Goal: Transaction & Acquisition: Purchase product/service

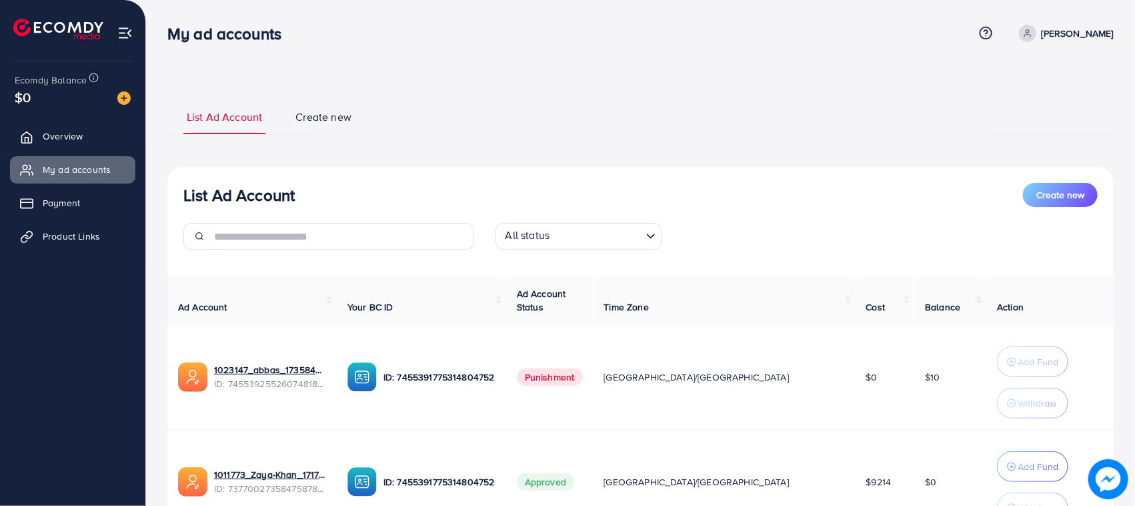
click at [107, 120] on ul "Overview My ad accounts Payment Product Links" at bounding box center [72, 190] width 145 height 147
click at [85, 137] on link "Overview" at bounding box center [72, 136] width 125 height 27
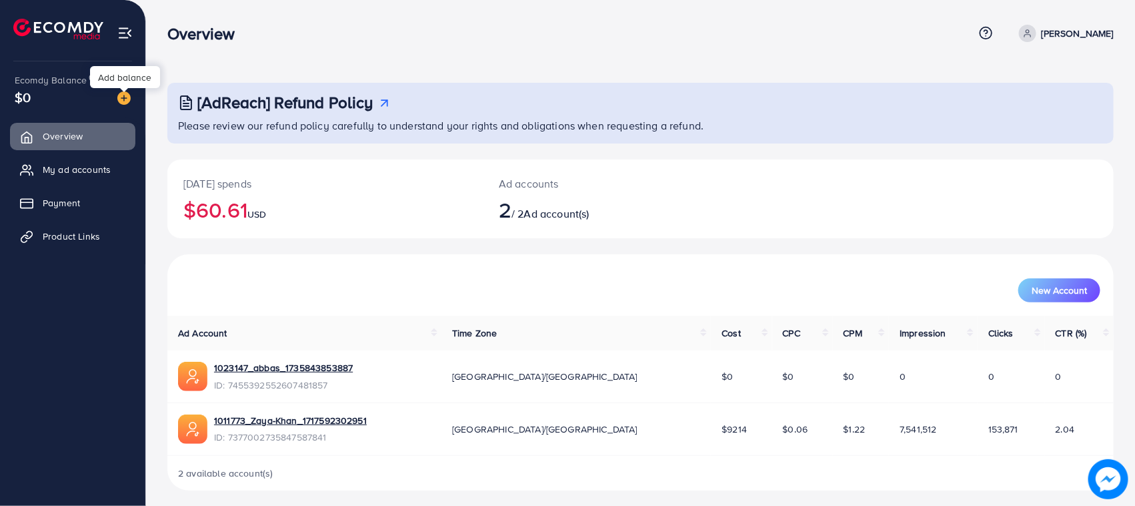
click at [122, 102] on img at bounding box center [123, 97] width 13 height 13
click at [123, 99] on img at bounding box center [123, 97] width 13 height 13
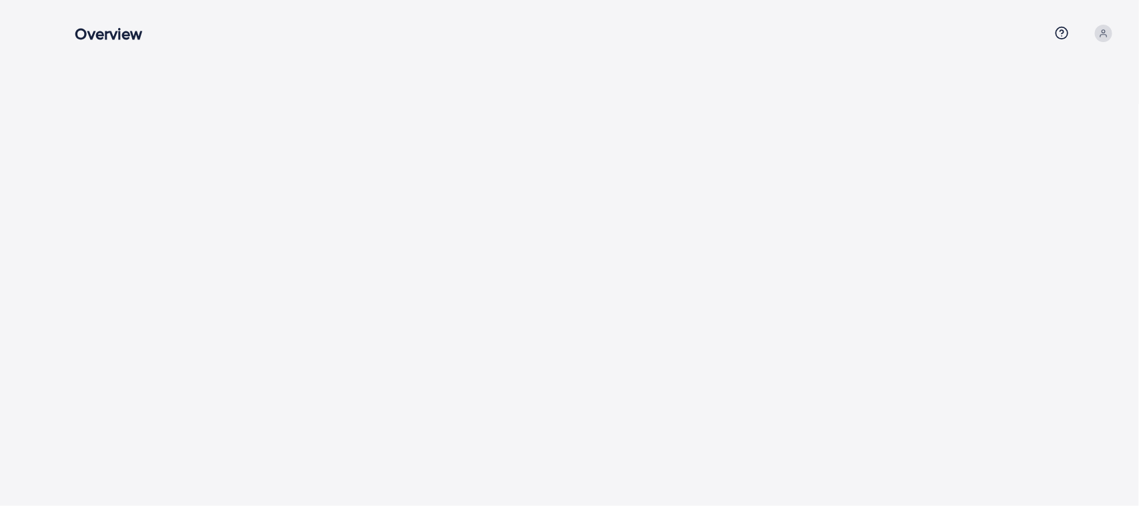
drag, startPoint x: 115, startPoint y: 55, endPoint x: 592, endPoint y: 58, distance: 477.6
click at [592, 58] on div at bounding box center [595, 52] width 1085 height 104
click at [532, 69] on div at bounding box center [595, 52] width 1085 height 104
drag, startPoint x: 531, startPoint y: 69, endPoint x: 99, endPoint y: 15, distance: 435.6
click at [101, 15] on div "Overview Help Center Contact Support Term and policy About Us Profile Log out" at bounding box center [569, 52] width 1139 height 104
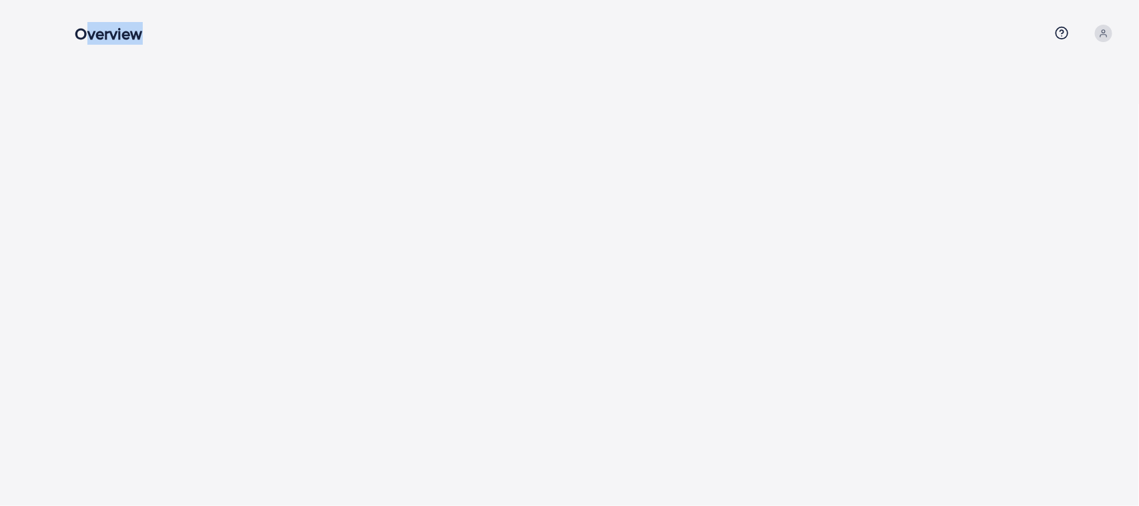
click at [245, 41] on div "Overview" at bounding box center [562, 33] width 974 height 19
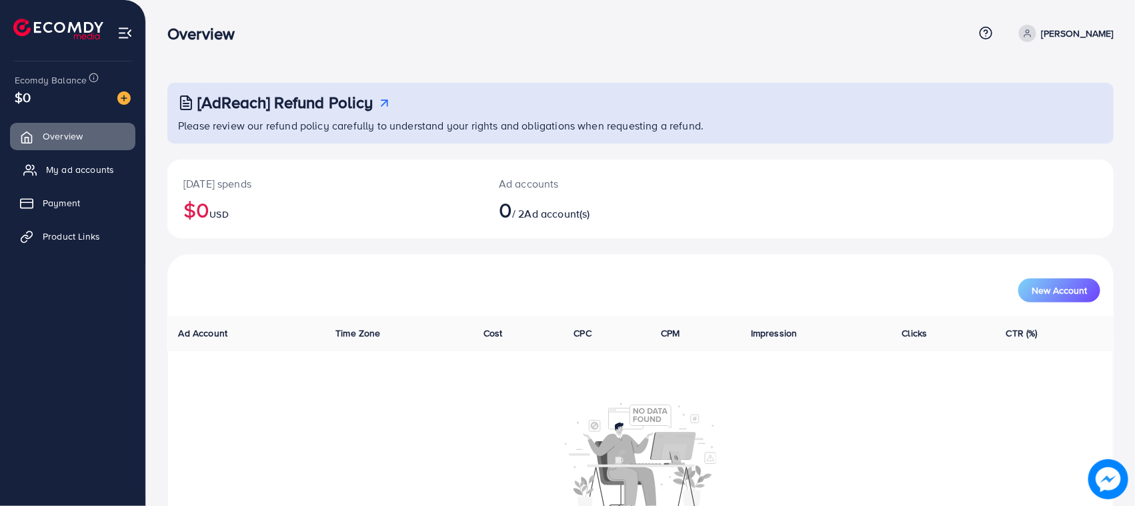
click at [103, 165] on span "My ad accounts" at bounding box center [80, 169] width 68 height 13
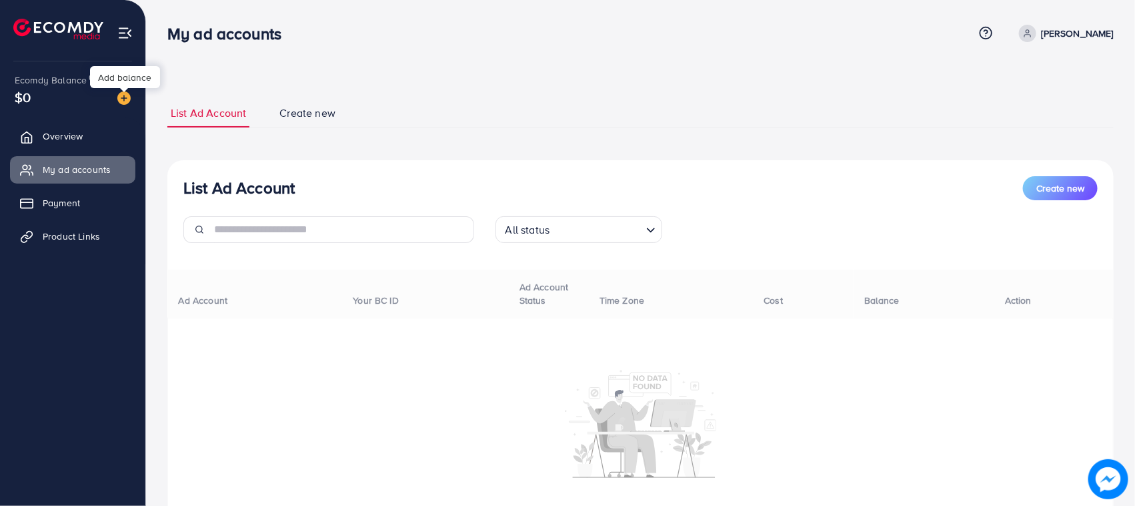
click at [123, 97] on img at bounding box center [123, 97] width 13 height 13
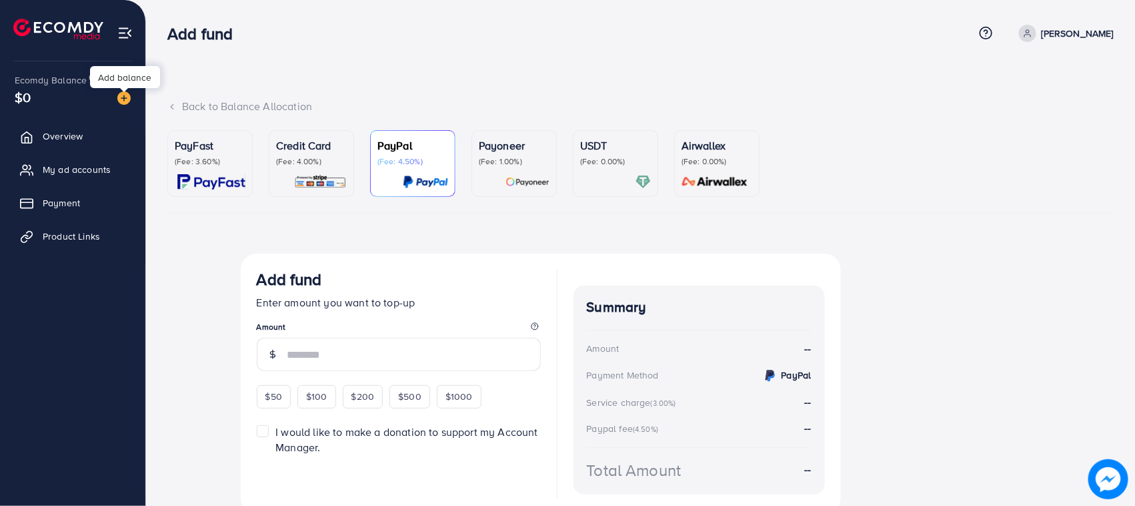
click at [328, 165] on p "(Fee: 4.00%)" at bounding box center [311, 161] width 71 height 11
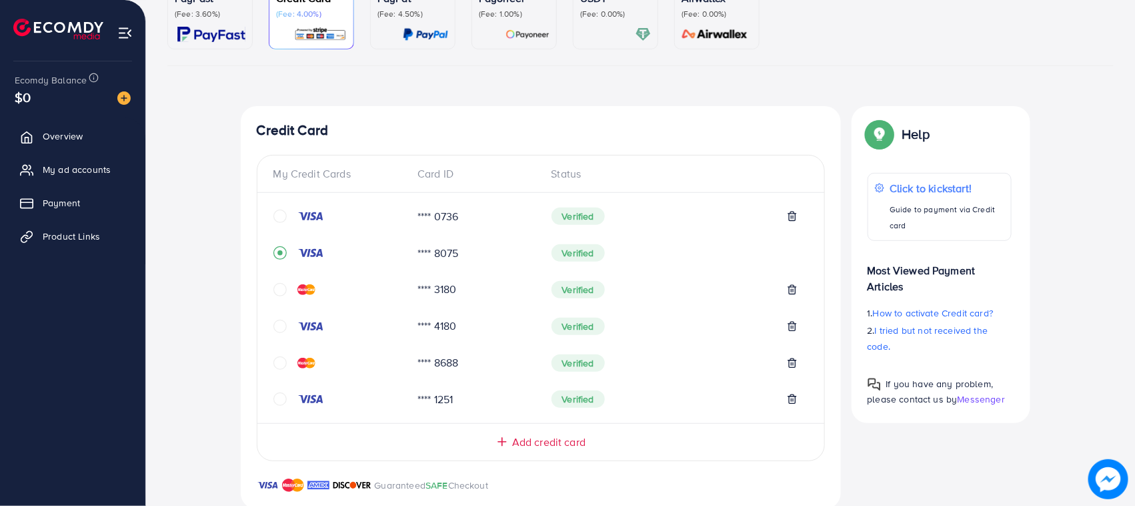
scroll to position [231, 0]
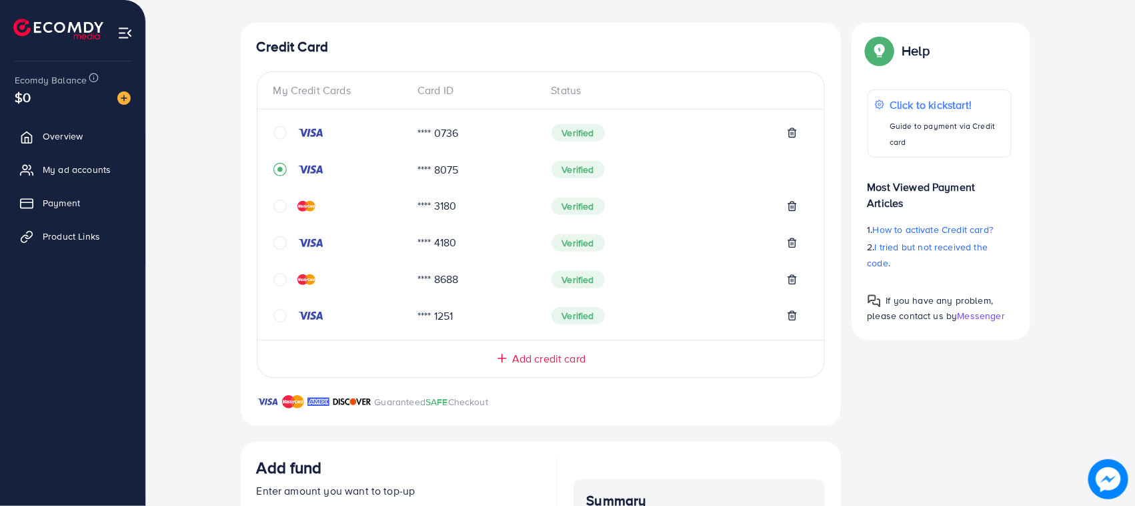
click at [505, 357] on icon at bounding box center [502, 357] width 13 height 13
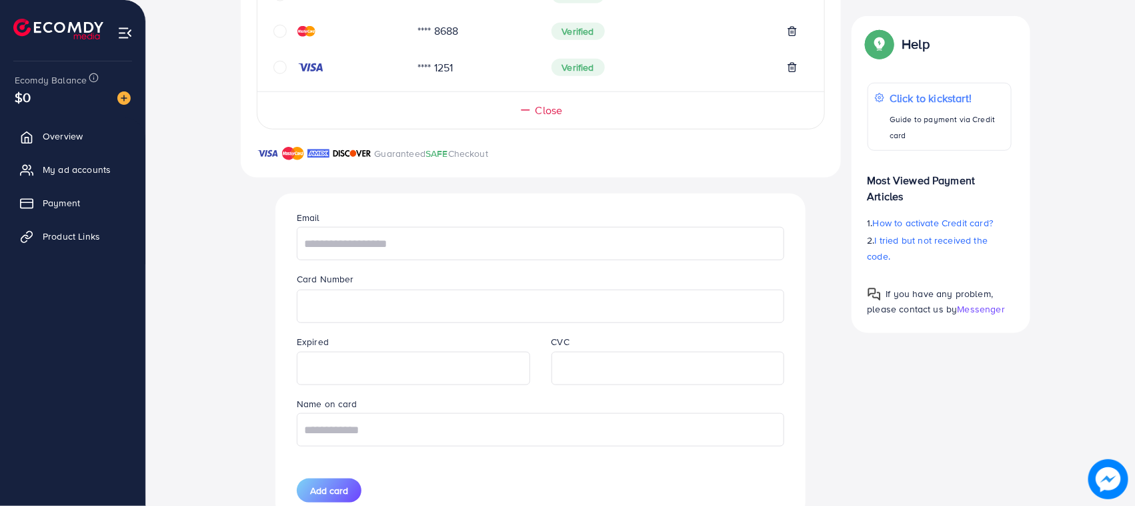
scroll to position [481, 0]
click at [358, 248] on input "text" at bounding box center [541, 241] width 488 height 33
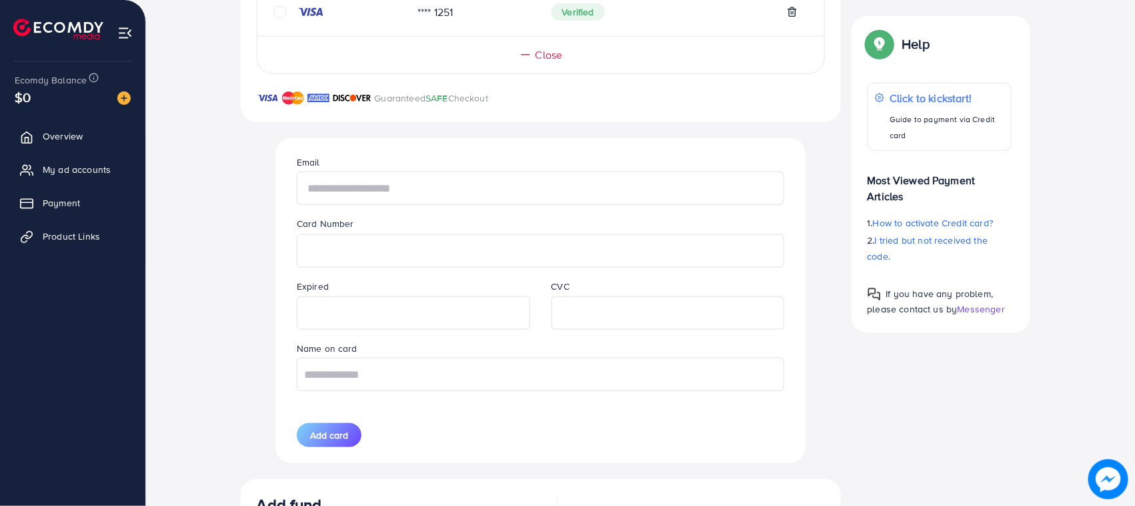
scroll to position [564, 0]
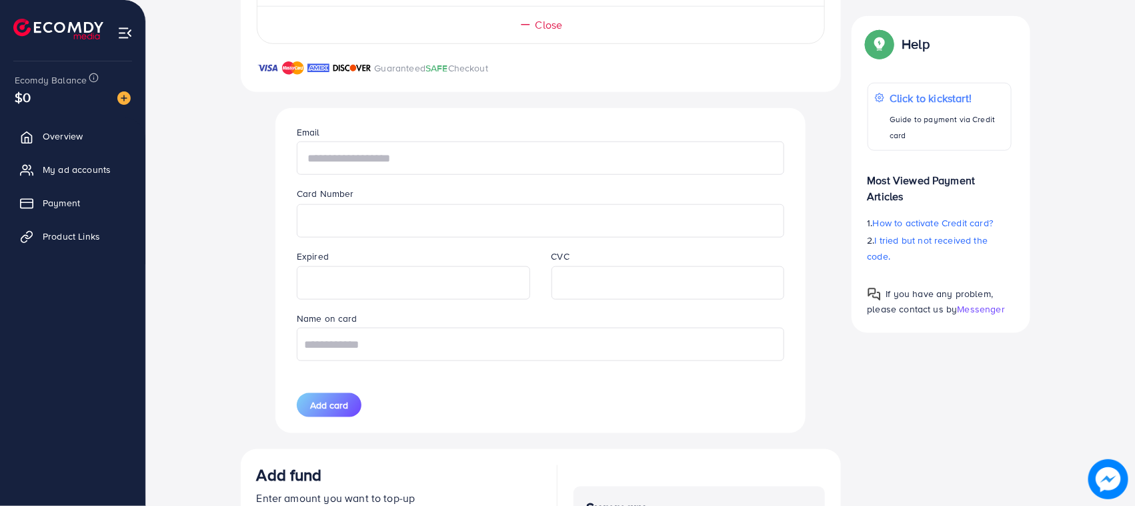
click at [340, 149] on input "text" at bounding box center [541, 157] width 488 height 33
click at [372, 155] on input "text" at bounding box center [541, 157] width 488 height 33
click at [404, 171] on input "text" at bounding box center [541, 157] width 488 height 33
type input "**********"
click at [340, 361] on input "text" at bounding box center [541, 343] width 488 height 33
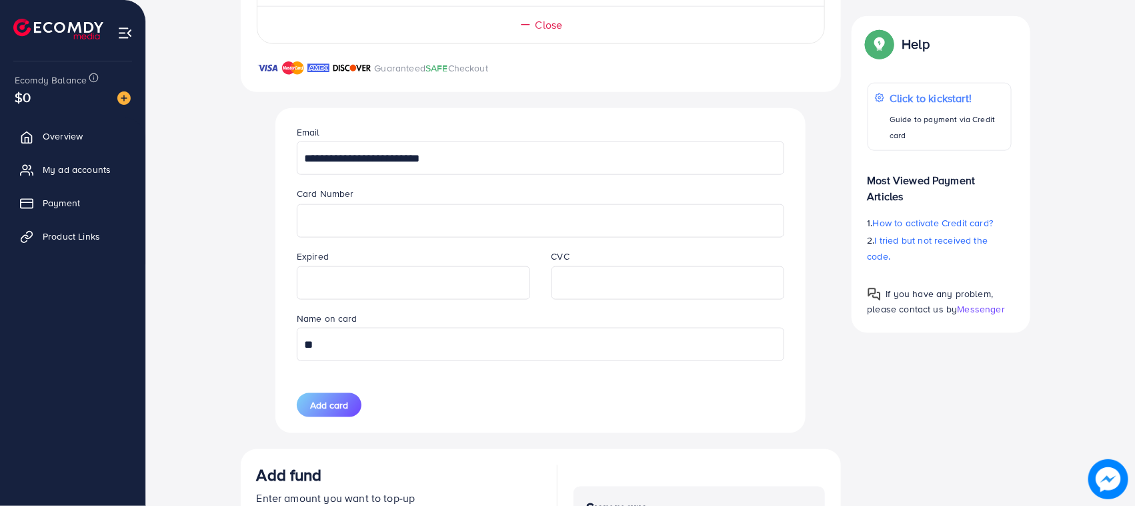
type input "*"
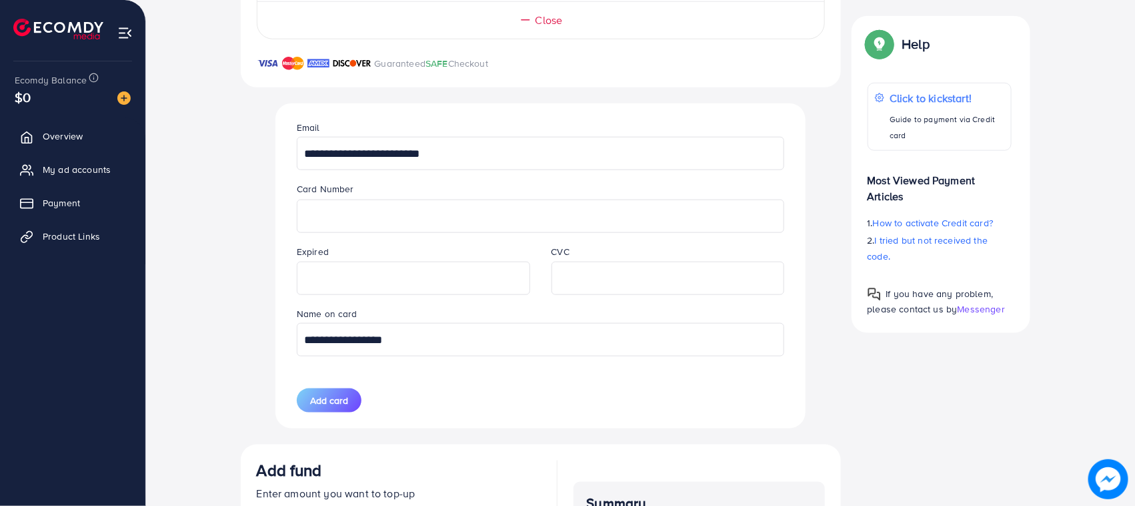
scroll to position [648, 0]
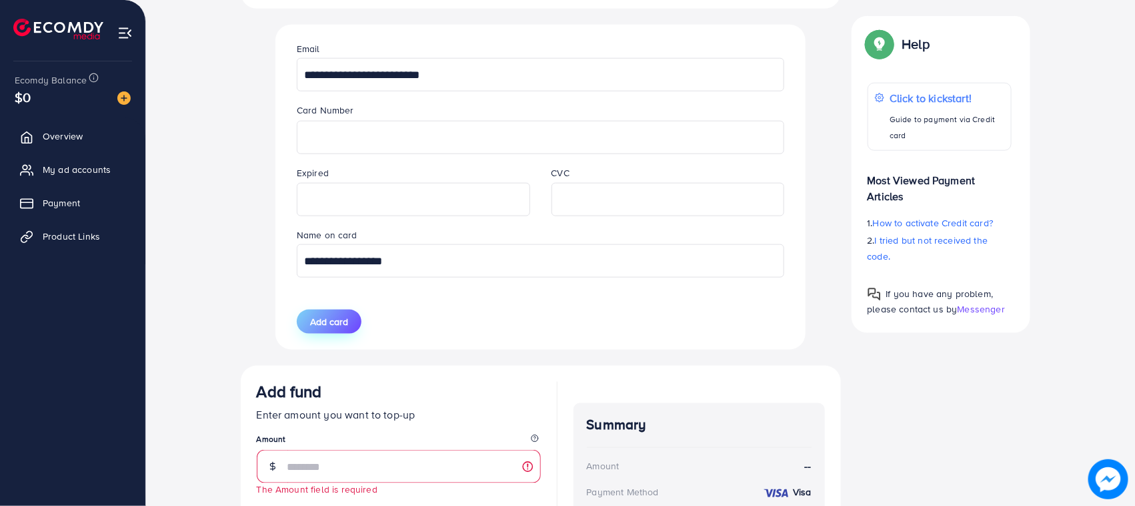
click at [345, 325] on span "Add card" at bounding box center [329, 321] width 38 height 13
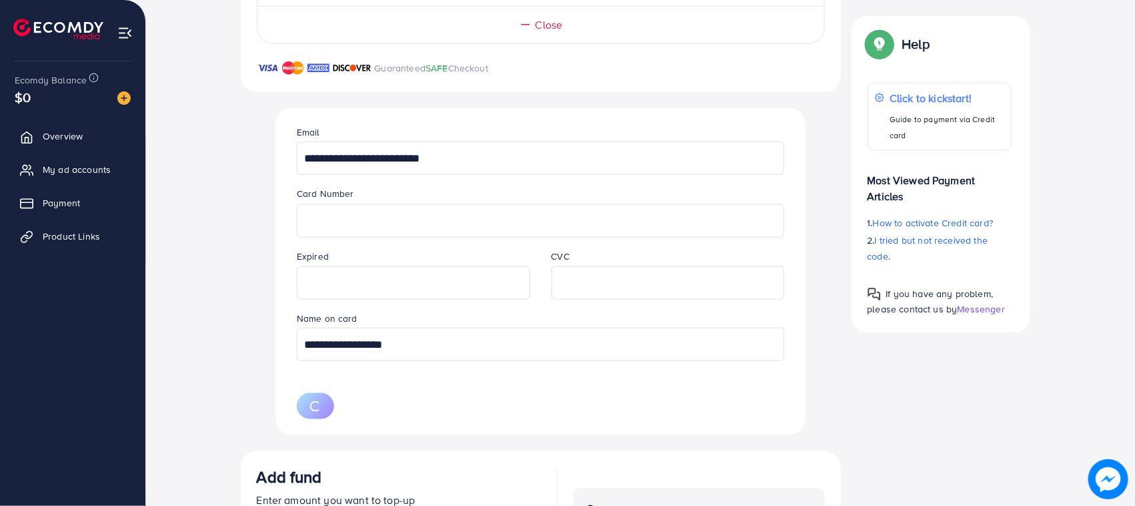
click at [428, 351] on input "**********" at bounding box center [541, 343] width 488 height 33
click at [337, 389] on div "**********" at bounding box center [540, 271] width 509 height 327
click at [404, 359] on input "**********" at bounding box center [541, 343] width 488 height 33
type input "**********"
click at [359, 378] on div "**********" at bounding box center [540, 271] width 509 height 327
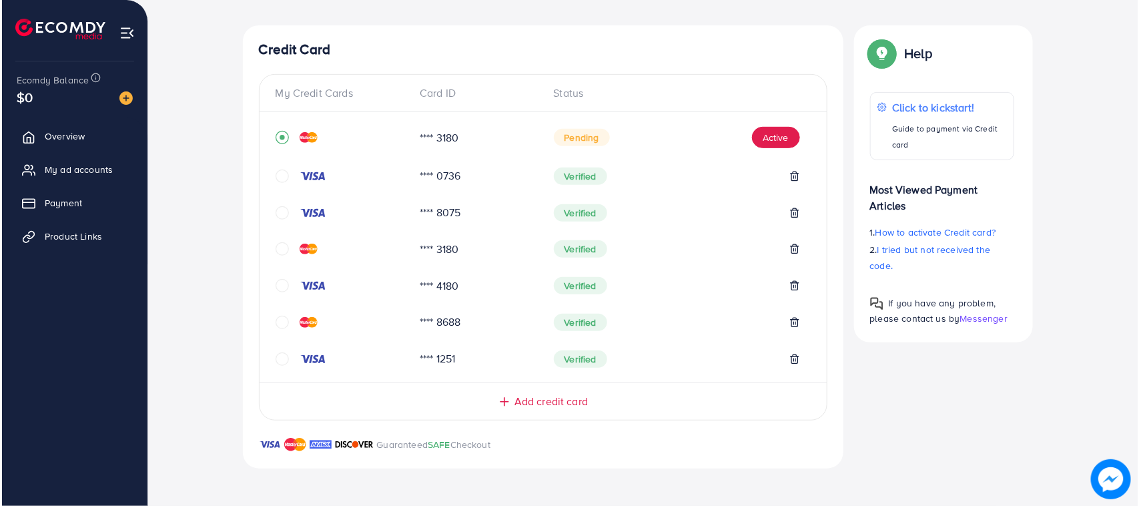
scroll to position [228, 0]
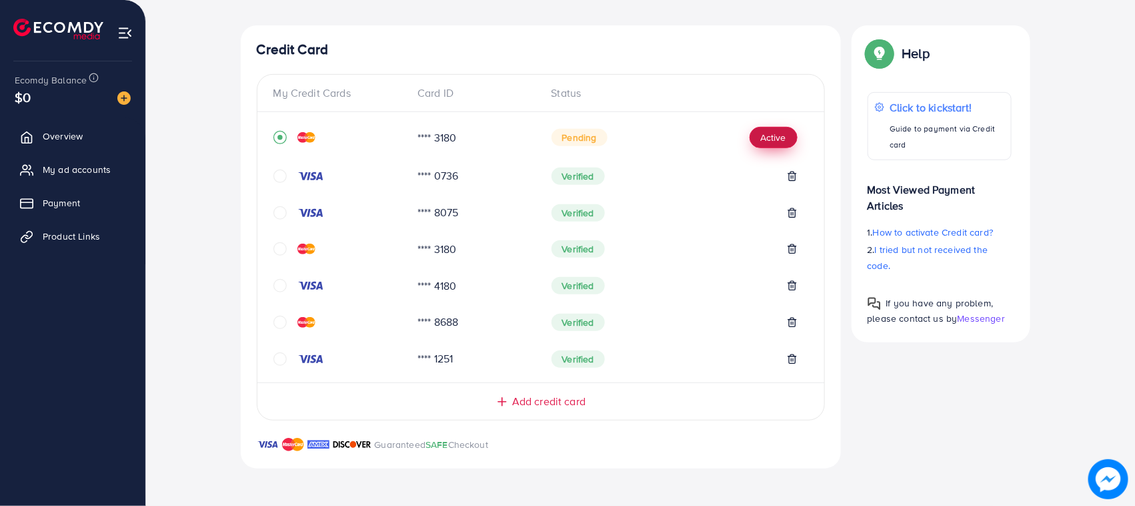
click at [760, 128] on button "Active" at bounding box center [774, 137] width 48 height 21
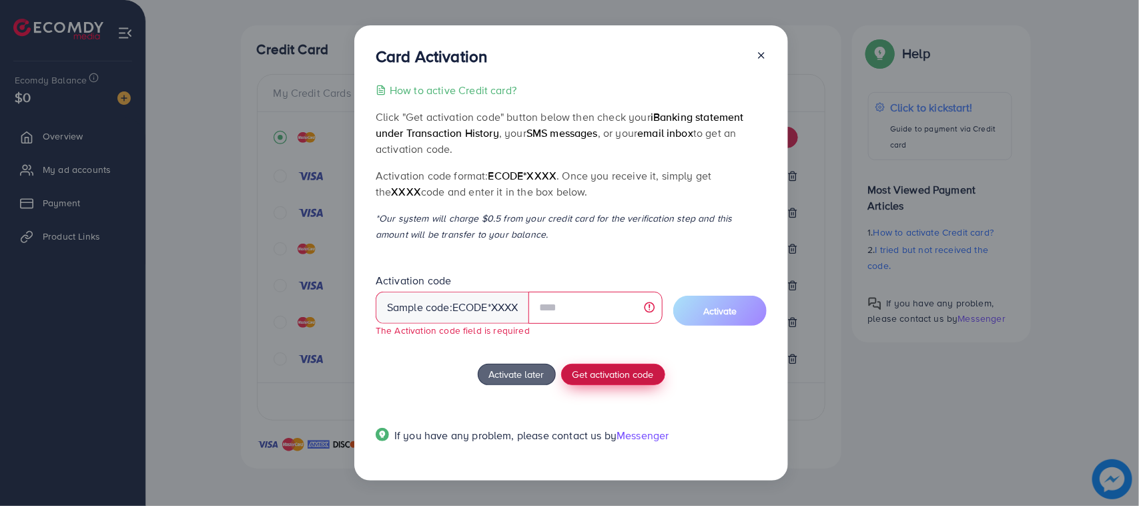
click at [602, 360] on div "How to active Credit card? Click "Get activation code" button below then check …" at bounding box center [571, 270] width 391 height 377
click at [592, 372] on span "Get activation code" at bounding box center [612, 374] width 81 height 14
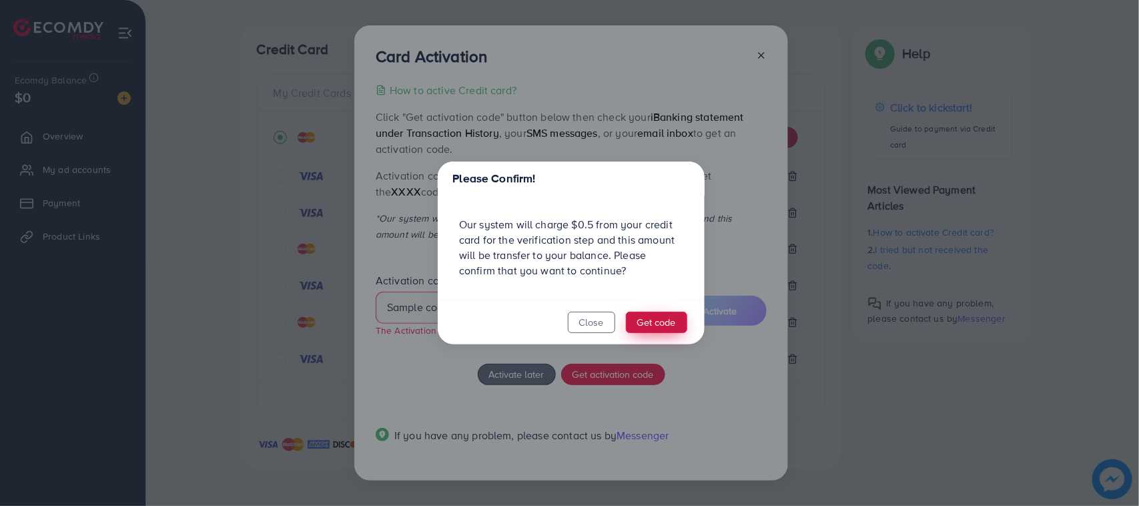
click at [656, 321] on button "Get code" at bounding box center [656, 321] width 61 height 21
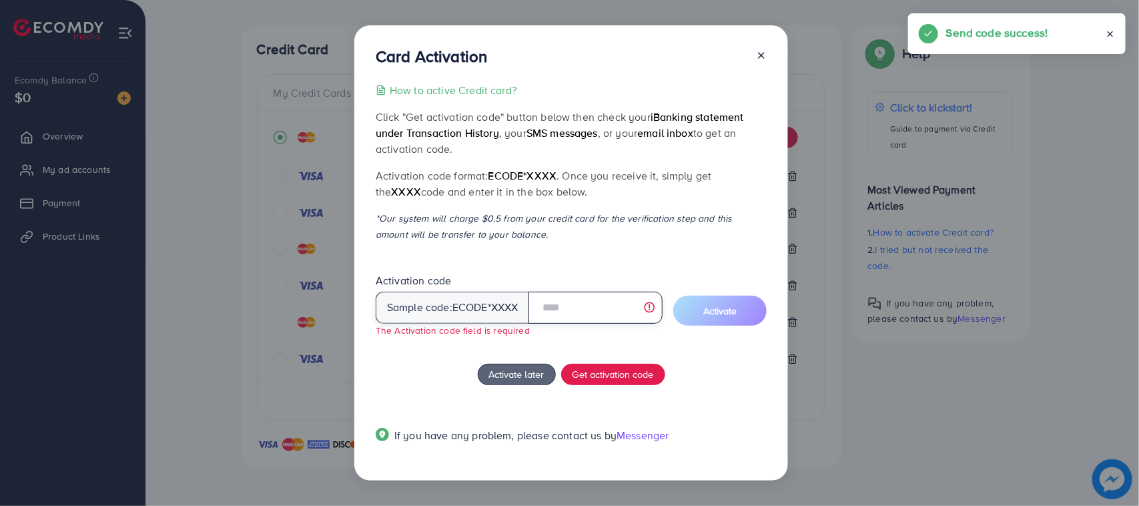
click at [568, 312] on input "text" at bounding box center [595, 307] width 134 height 32
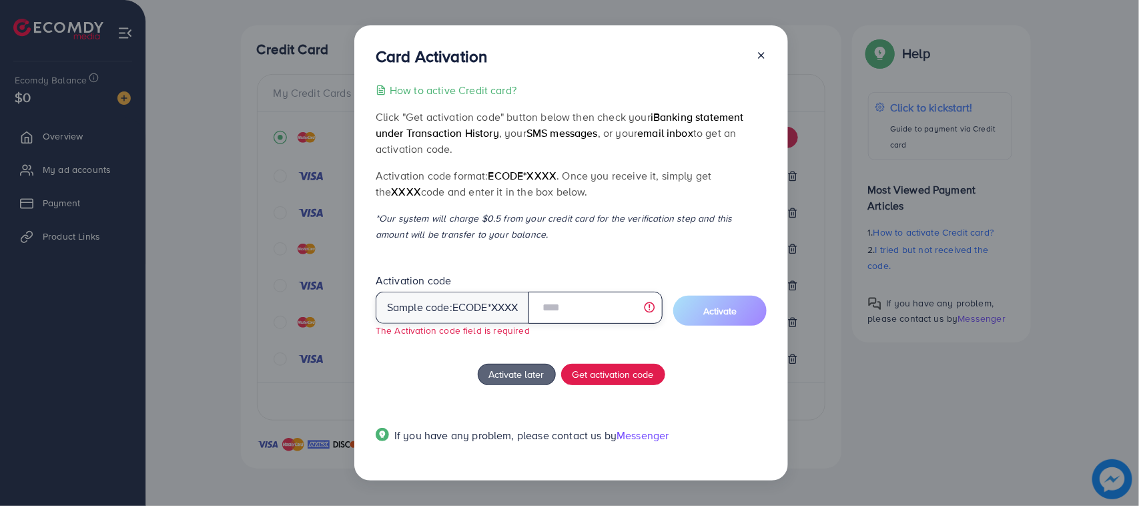
type input "*"
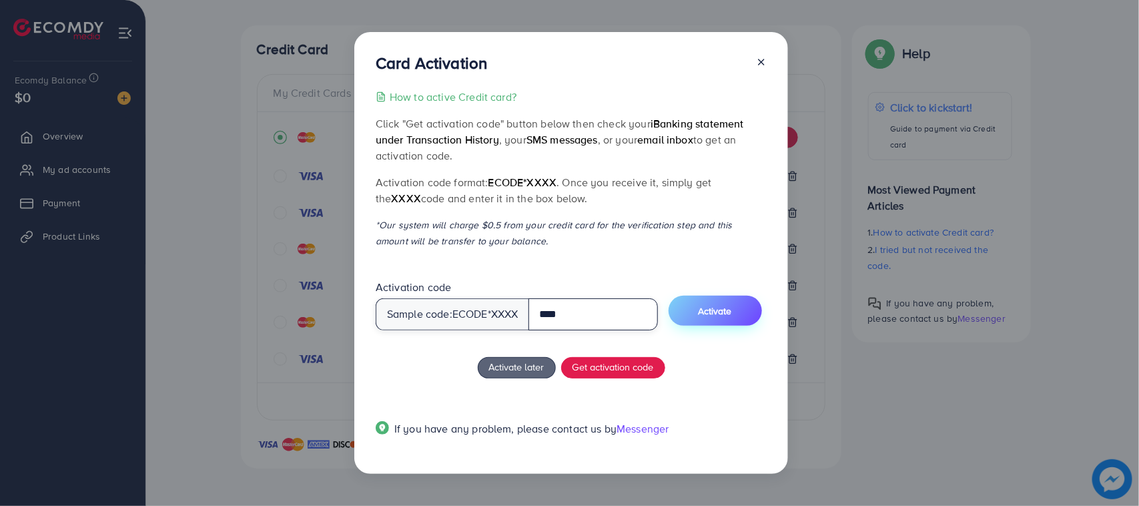
type input "****"
click at [694, 315] on button "Activate" at bounding box center [714, 310] width 93 height 30
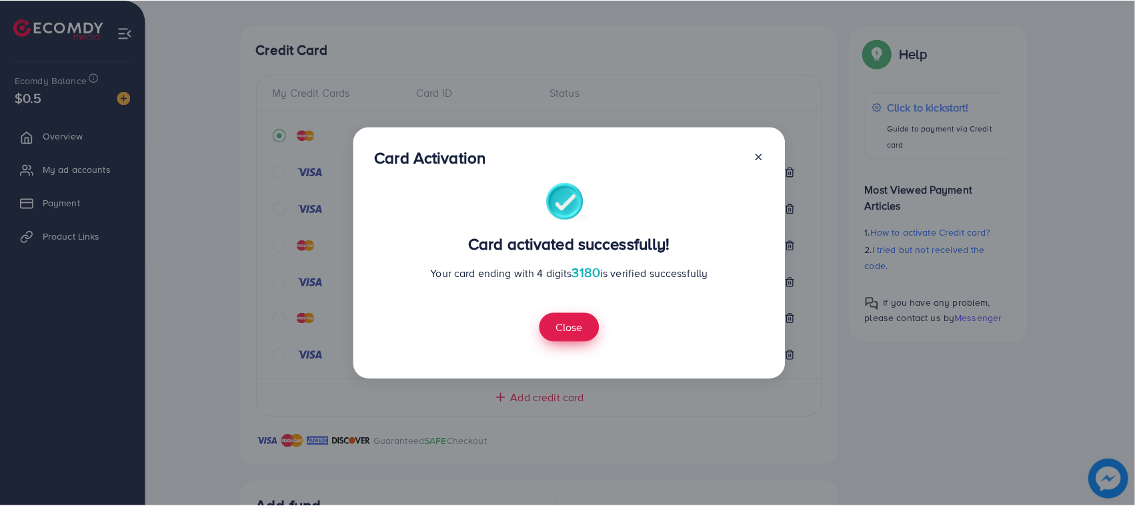
scroll to position [518, 0]
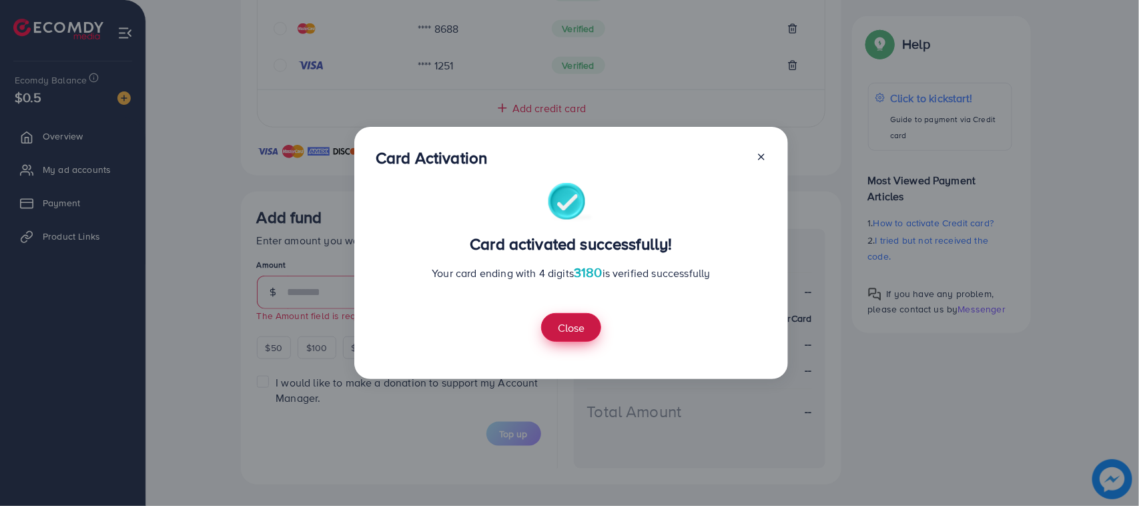
click at [568, 341] on button "Close" at bounding box center [571, 327] width 60 height 29
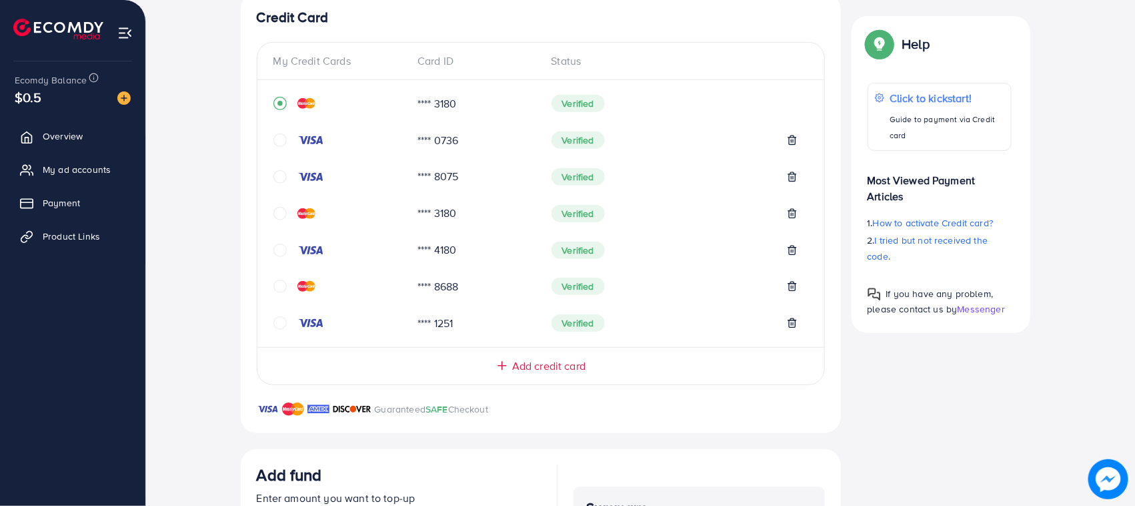
scroll to position [267, 0]
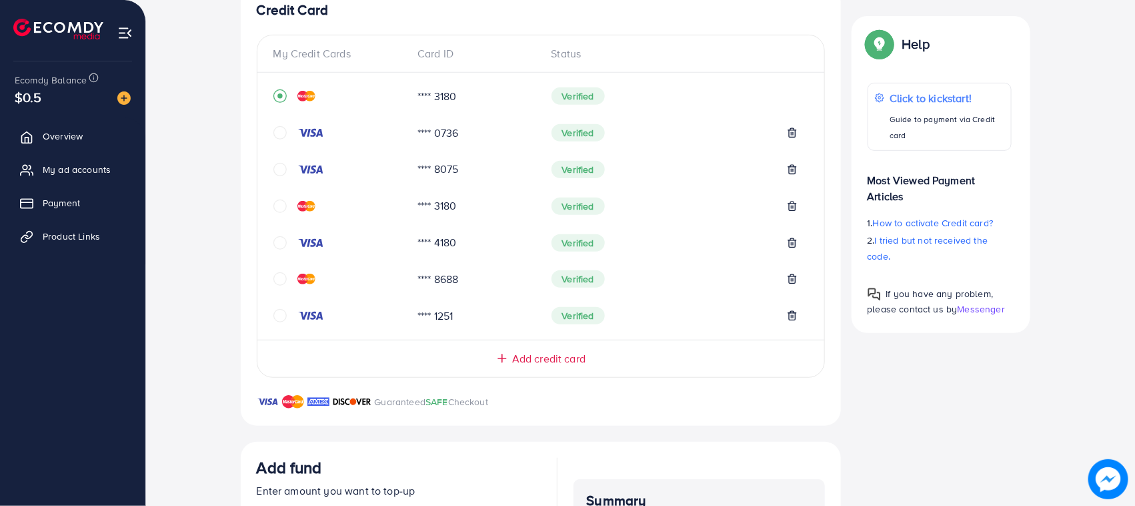
click at [417, 102] on div "**** 3180" at bounding box center [474, 96] width 134 height 15
click at [438, 135] on div "**** 0736" at bounding box center [474, 132] width 134 height 15
drag, startPoint x: 420, startPoint y: 93, endPoint x: 458, endPoint y: 105, distance: 39.9
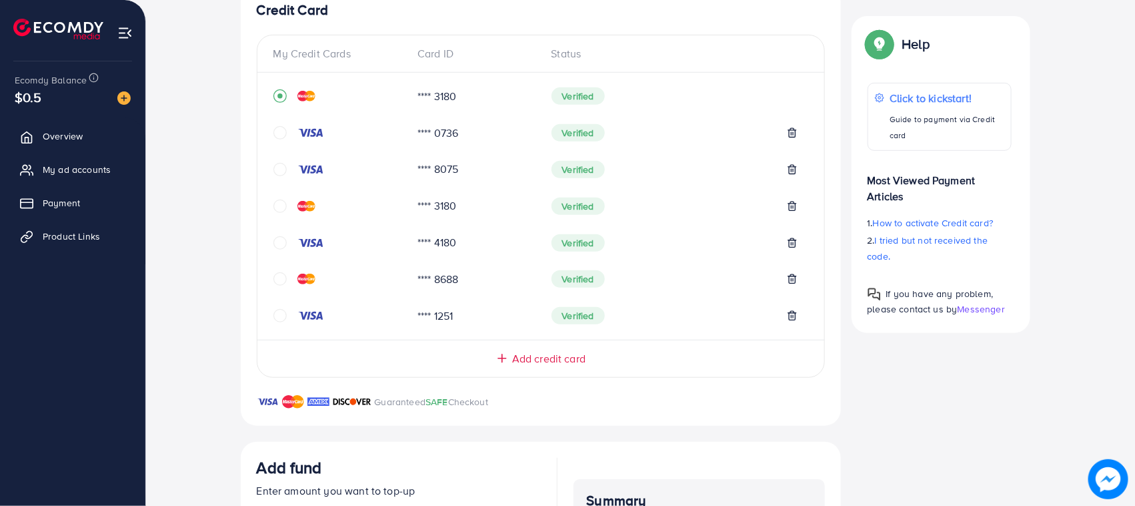
click at [458, 105] on div "**** 3180 Verified" at bounding box center [540, 101] width 535 height 37
drag, startPoint x: 458, startPoint y: 105, endPoint x: 388, endPoint y: 103, distance: 70.7
click at [388, 103] on div "**** 3180 Verified" at bounding box center [540, 101] width 535 height 37
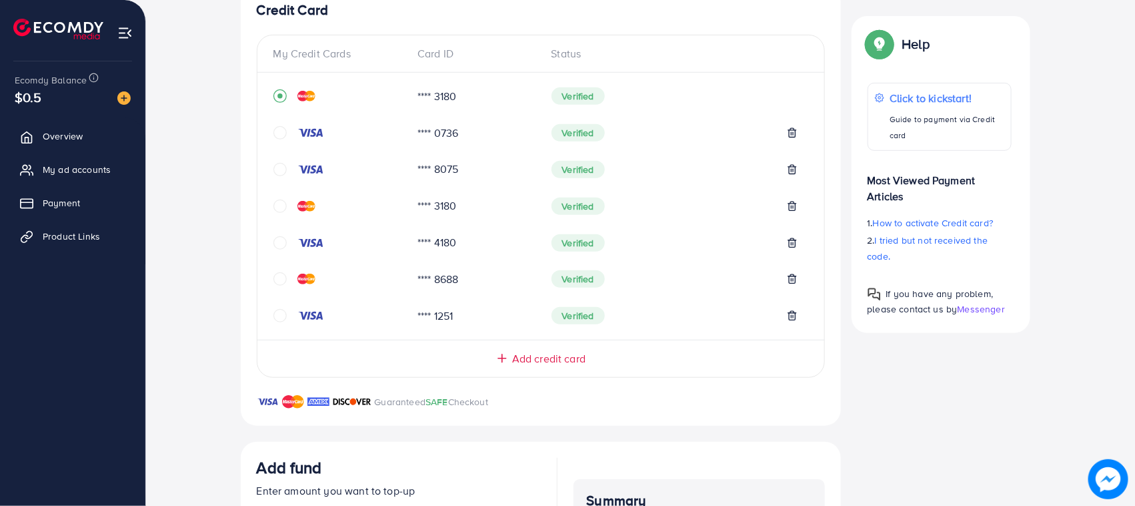
drag, startPoint x: 445, startPoint y: 99, endPoint x: 517, endPoint y: 113, distance: 73.5
click at [517, 113] on div "**** 3180 Verified" at bounding box center [540, 101] width 535 height 37
drag, startPoint x: 516, startPoint y: 113, endPoint x: 504, endPoint y: 105, distance: 14.4
click at [515, 113] on div "**** 3180 Verified" at bounding box center [540, 101] width 535 height 37
click at [406, 101] on div at bounding box center [340, 95] width 134 height 13
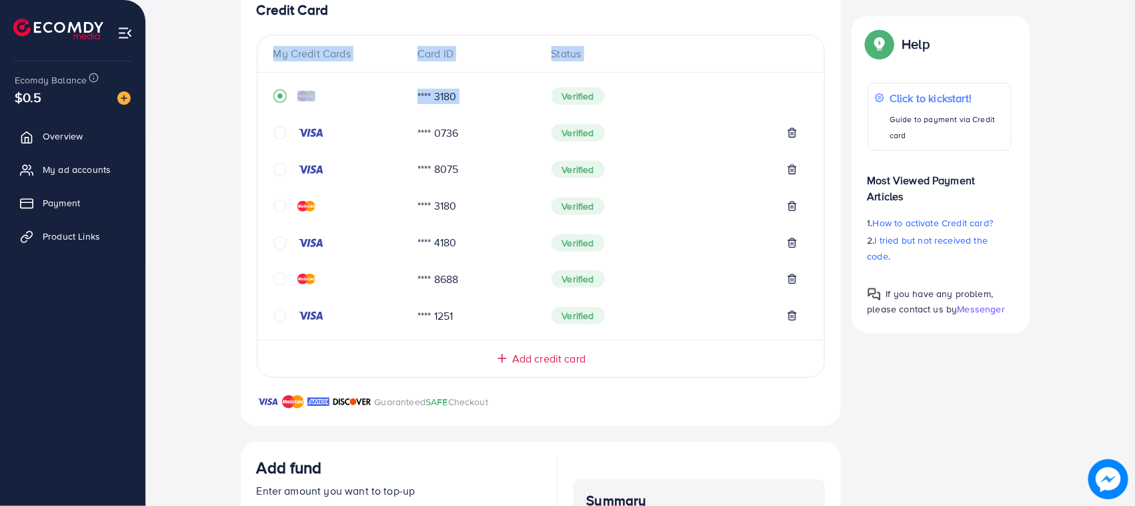
drag, startPoint x: 406, startPoint y: 101, endPoint x: 467, endPoint y: 101, distance: 61.4
click at [467, 101] on div "**** 3180 Verified" at bounding box center [540, 101] width 535 height 37
click at [468, 101] on div "**** 3180" at bounding box center [474, 96] width 134 height 15
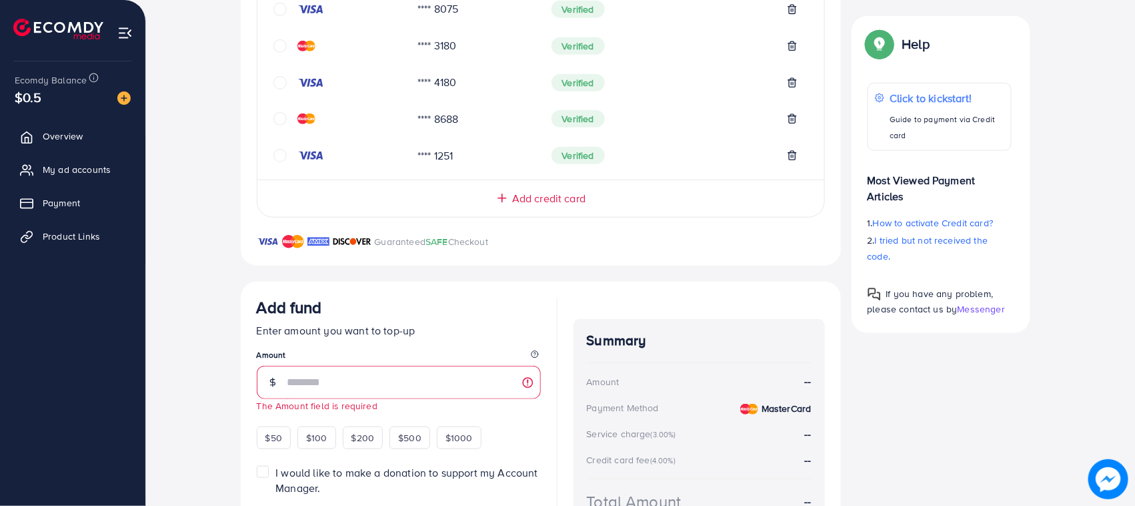
scroll to position [518, 0]
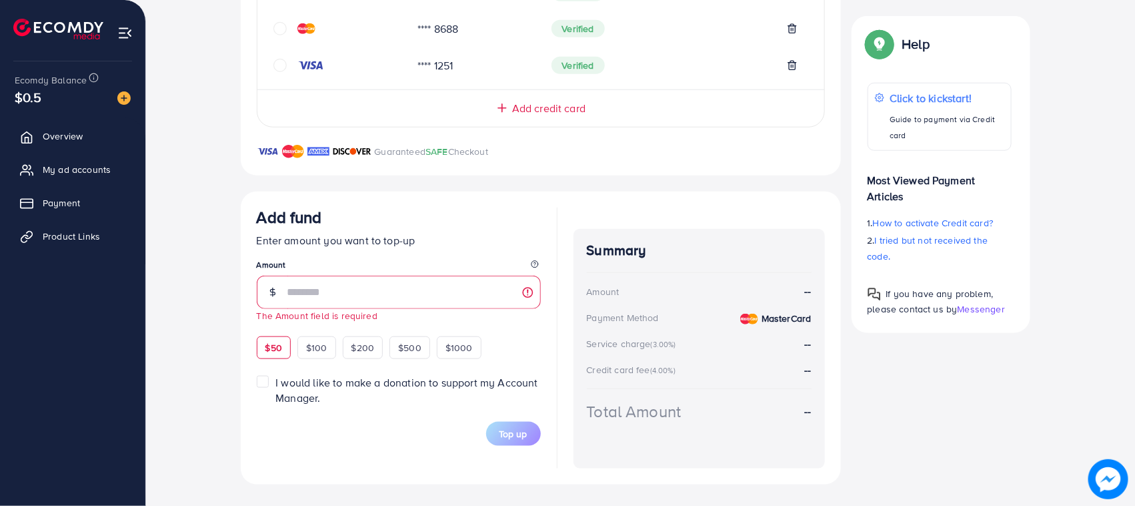
click at [275, 339] on div "$50" at bounding box center [274, 347] width 34 height 23
type input "**"
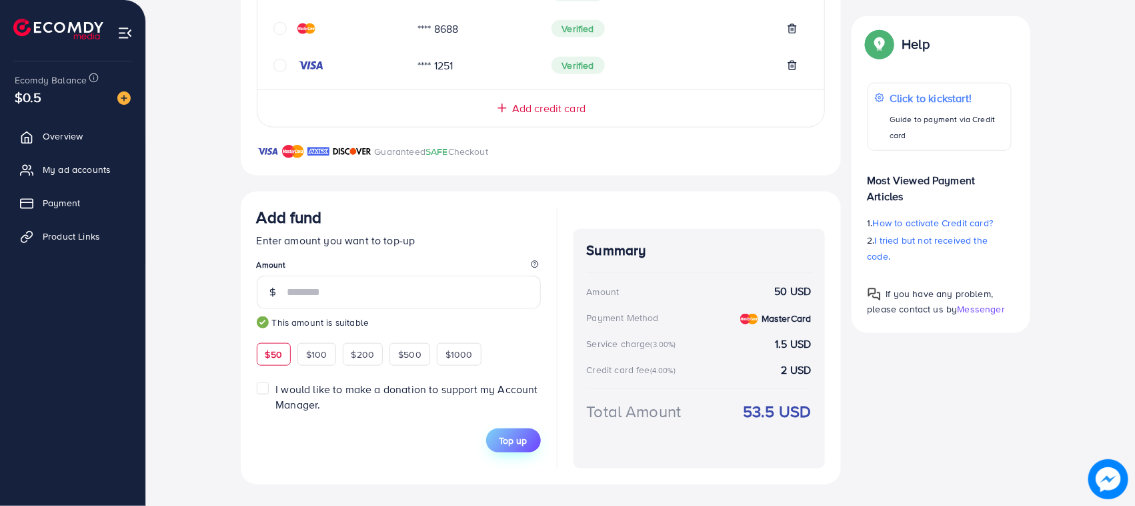
click at [512, 442] on span "Top up" at bounding box center [514, 440] width 28 height 13
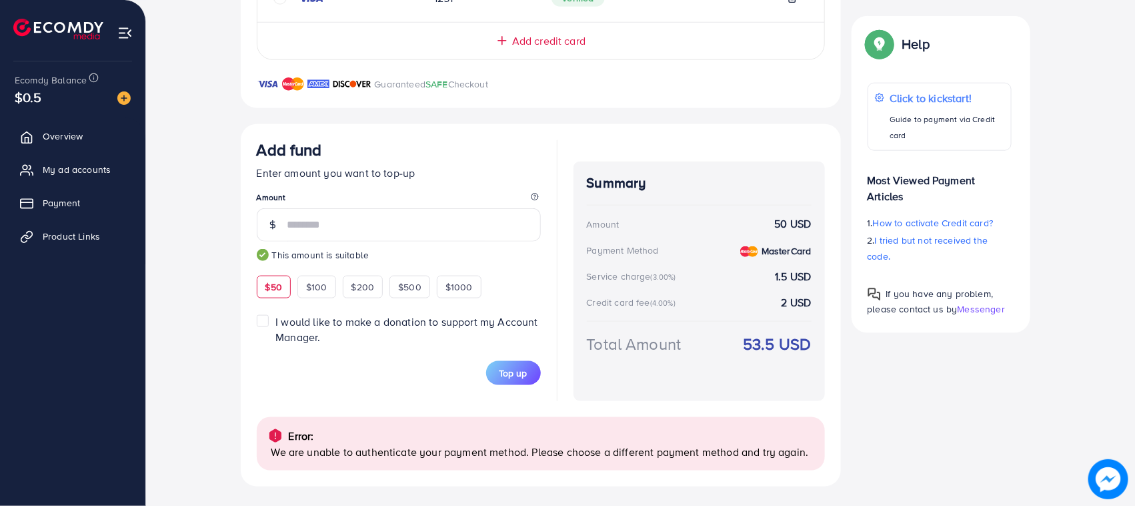
scroll to position [587, 0]
click at [645, 125] on div "Add fund Enter amount you want to top-up Amount ** This amount is suitable $50 …" at bounding box center [541, 303] width 600 height 362
drag, startPoint x: 121, startPoint y: 81, endPoint x: 892, endPoint y: 187, distance: 778.9
click at [892, 187] on p "Most Viewed Payment Articles" at bounding box center [940, 182] width 144 height 43
drag, startPoint x: 944, startPoint y: 12, endPoint x: 417, endPoint y: 115, distance: 537.0
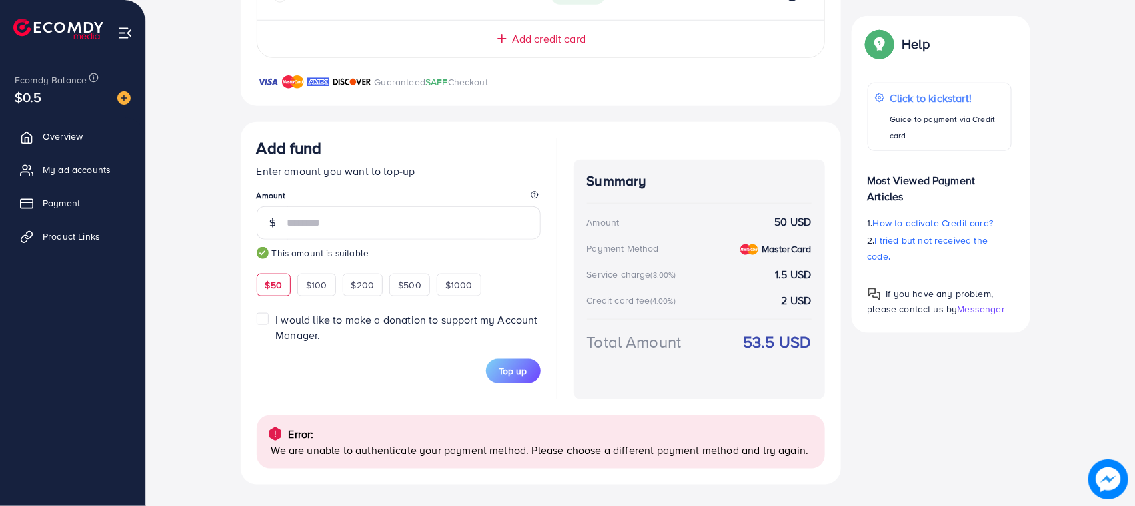
click at [417, 115] on div "Credit Card My Credit Cards Card ID Status **** 3180 Verified **** 0736 Verifie…" at bounding box center [541, 76] width 600 height 818
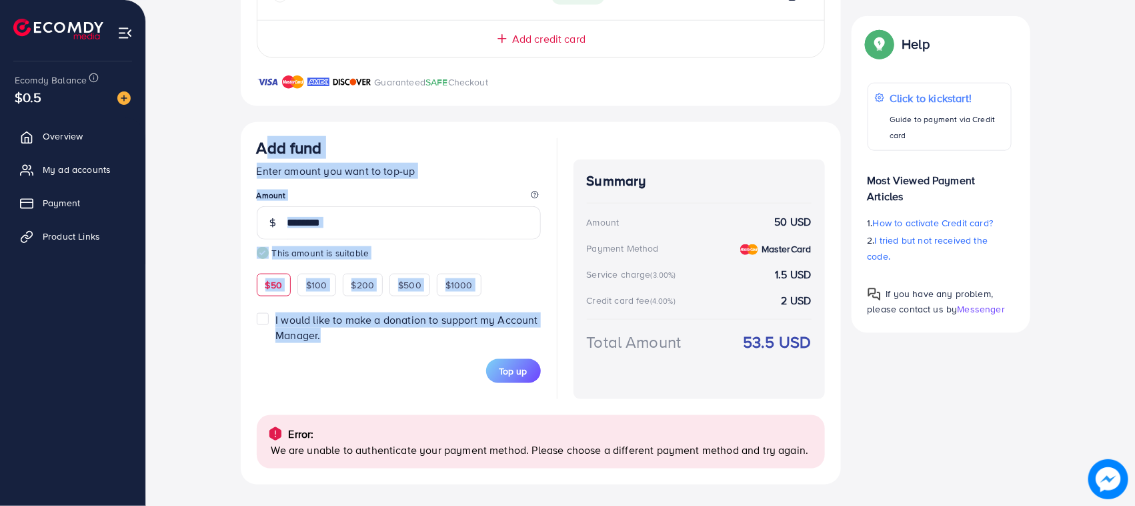
drag, startPoint x: 258, startPoint y: 142, endPoint x: 502, endPoint y: 387, distance: 345.7
click at [502, 384] on form "Add fund Enter amount you want to top-up Amount ** This amount is suitable $50 …" at bounding box center [399, 260] width 284 height 245
click at [405, 384] on div "Add fund Enter amount you want to top-up Amount ** This amount is suitable $50 …" at bounding box center [399, 268] width 284 height 261
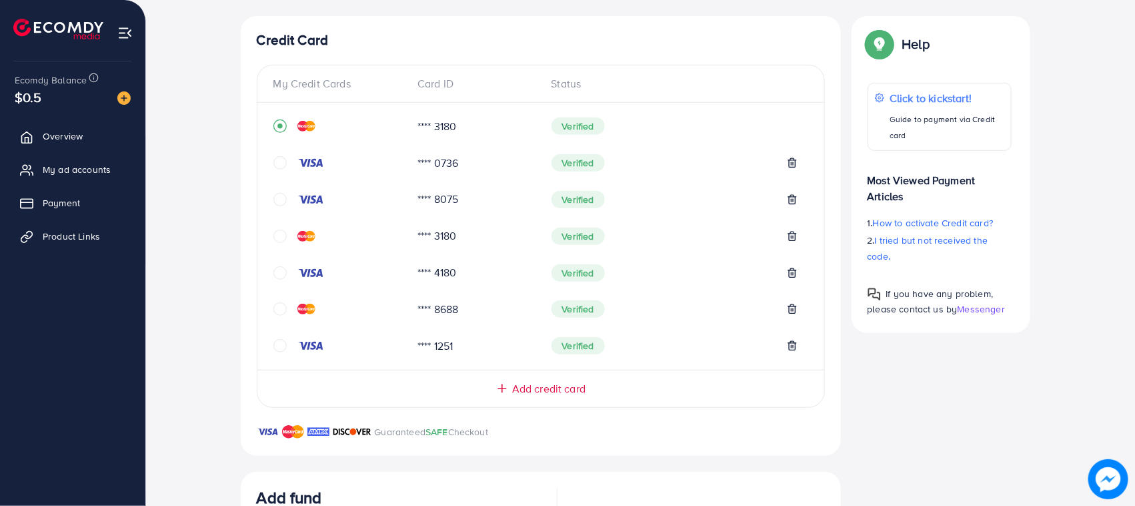
scroll to position [87, 0]
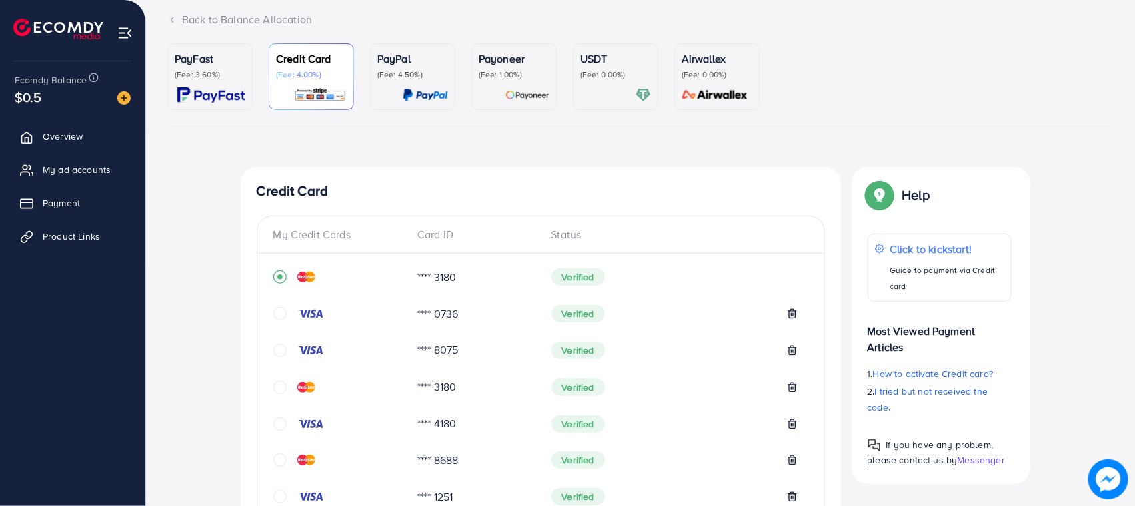
drag, startPoint x: 247, startPoint y: 188, endPoint x: 351, endPoint y: 201, distance: 105.5
click at [351, 201] on div "Credit Card My Credit Cards Card ID Status **** 3180 Verified **** 0736 Verifie…" at bounding box center [541, 387] width 600 height 440
click at [340, 187] on h4 "Credit Card" at bounding box center [541, 191] width 568 height 17
drag, startPoint x: 262, startPoint y: 187, endPoint x: 239, endPoint y: 187, distance: 23.3
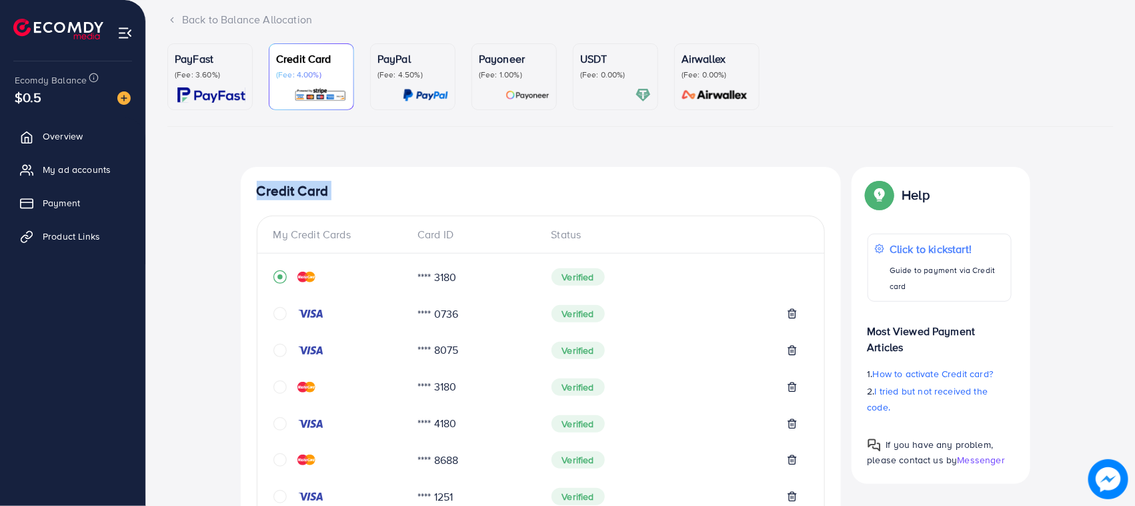
drag, startPoint x: 255, startPoint y: 187, endPoint x: 342, endPoint y: 187, distance: 86.7
click at [342, 187] on h4 "Credit Card" at bounding box center [541, 191] width 568 height 17
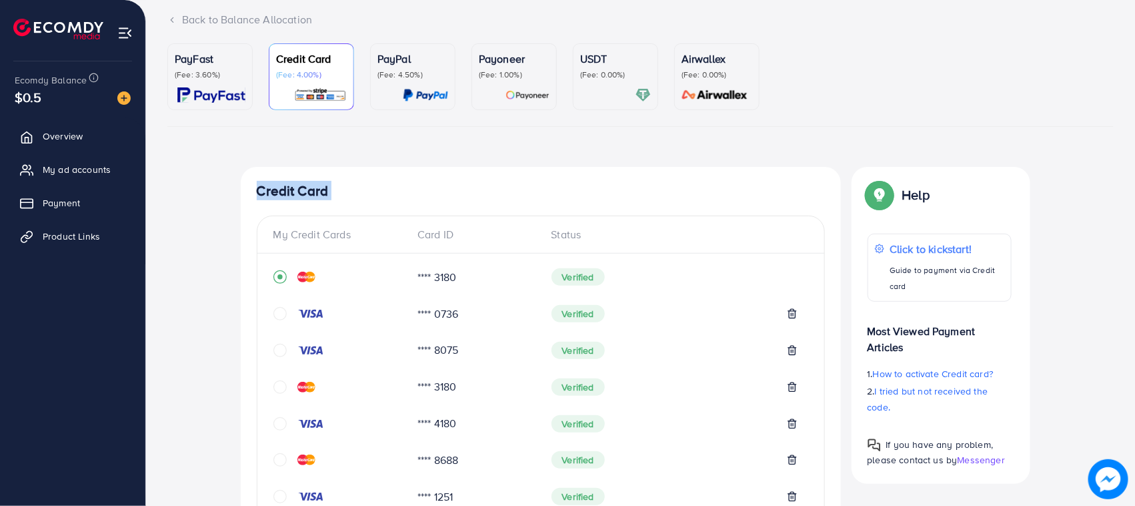
click at [342, 187] on h4 "Credit Card" at bounding box center [541, 191] width 568 height 17
click at [394, 158] on div "PayFast (Fee: 3.60%) Credit Card (Fee: 4.00%) PayPal (Fee: 4.50%) Payoneer (Fee…" at bounding box center [640, 513] width 946 height 941
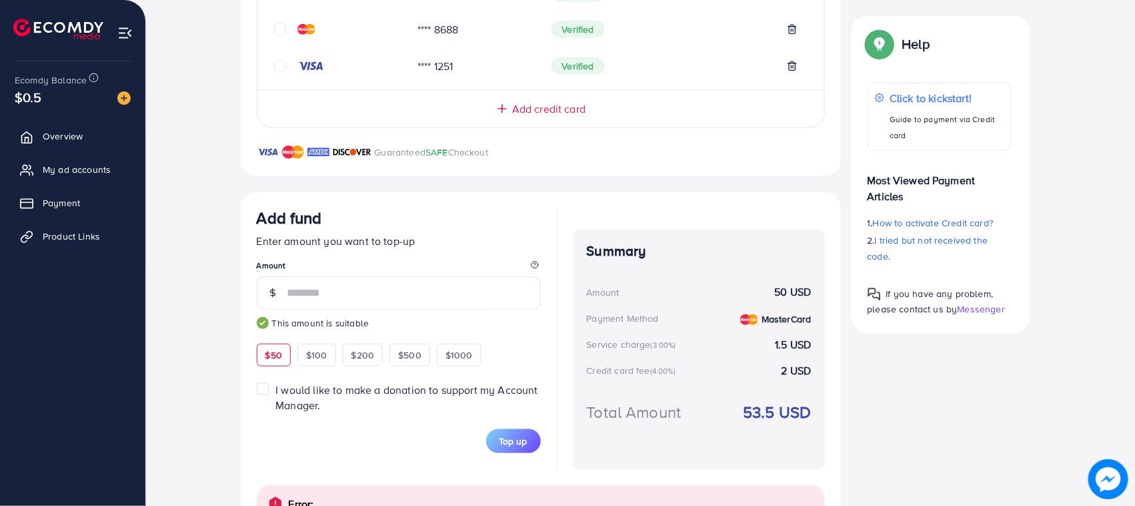
scroll to position [587, 0]
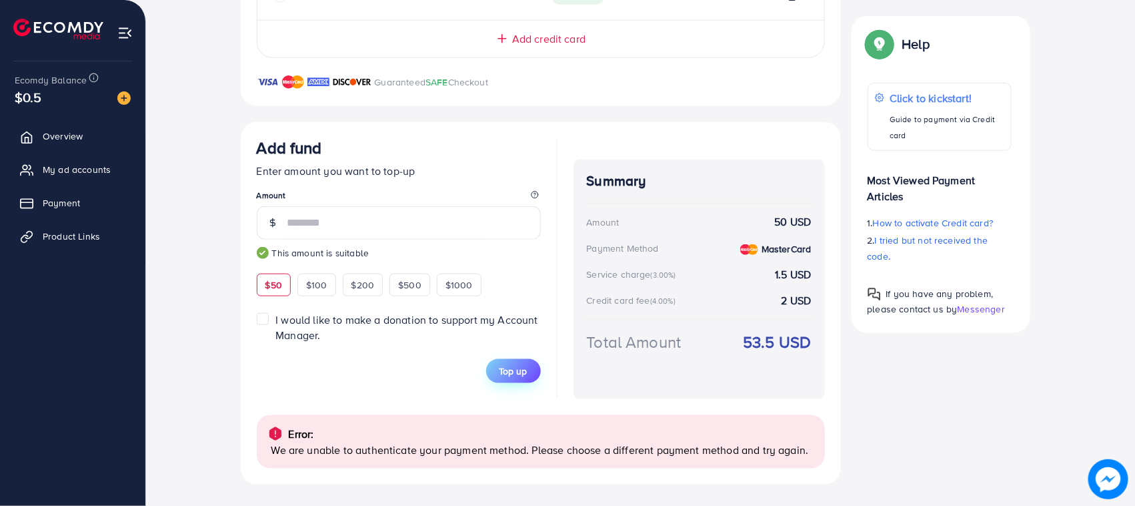
click at [515, 364] on span "Top up" at bounding box center [514, 370] width 28 height 13
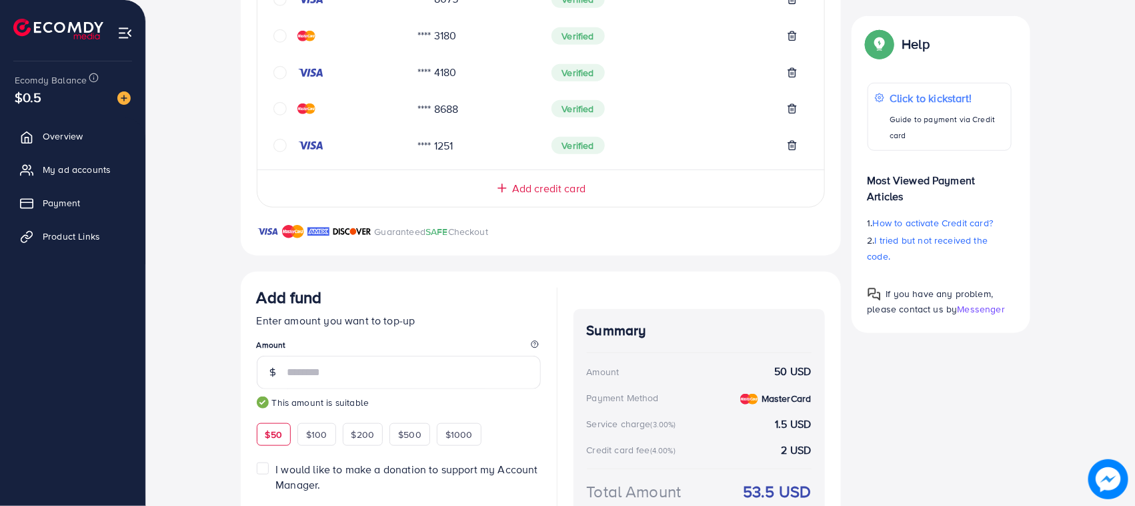
scroll to position [267, 0]
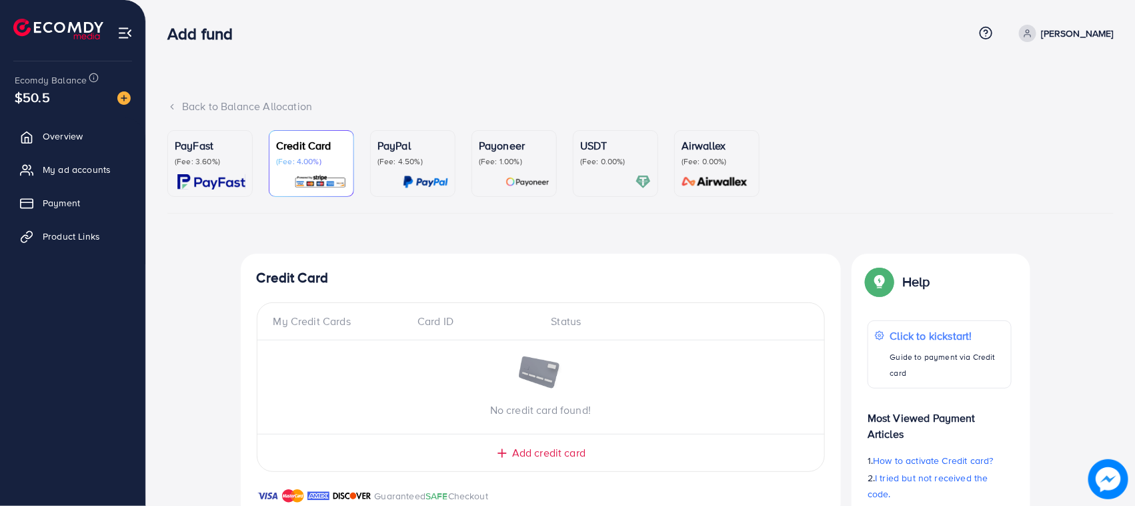
scroll to position [507, 0]
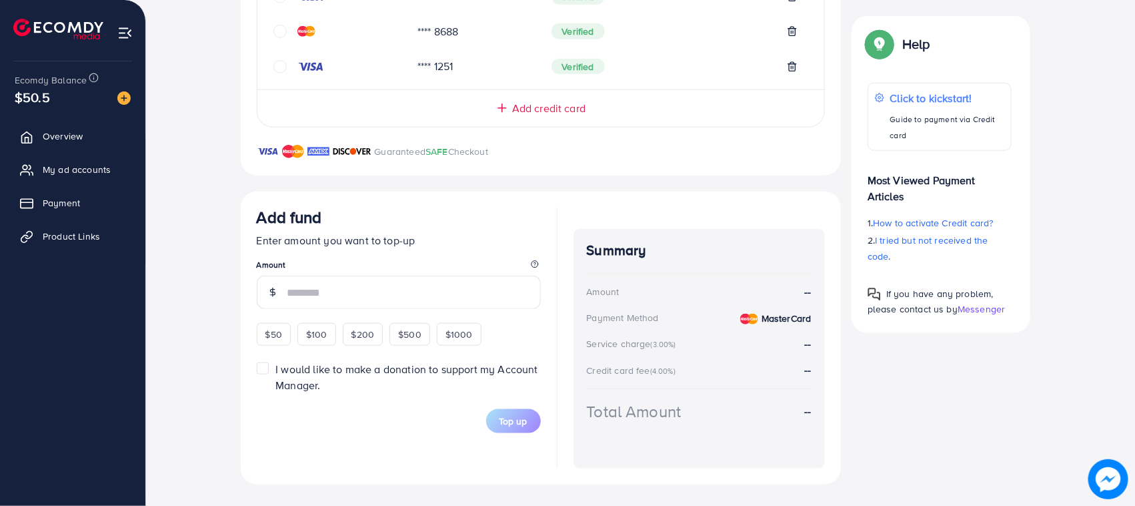
click at [60, 151] on ul "Overview My ad accounts Payment Product Links" at bounding box center [72, 190] width 145 height 147
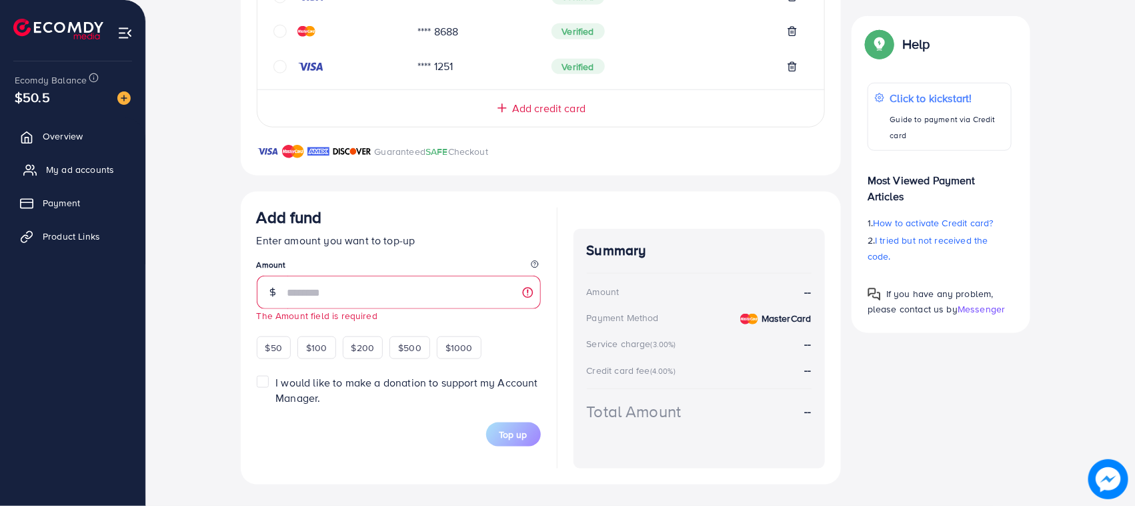
click at [67, 164] on span "My ad accounts" at bounding box center [80, 169] width 68 height 13
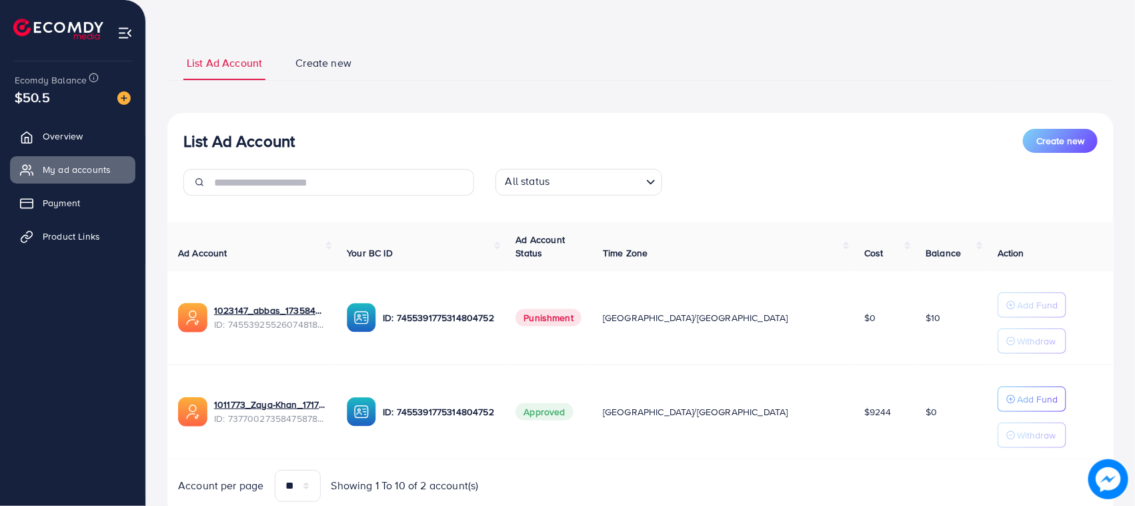
scroll to position [104, 0]
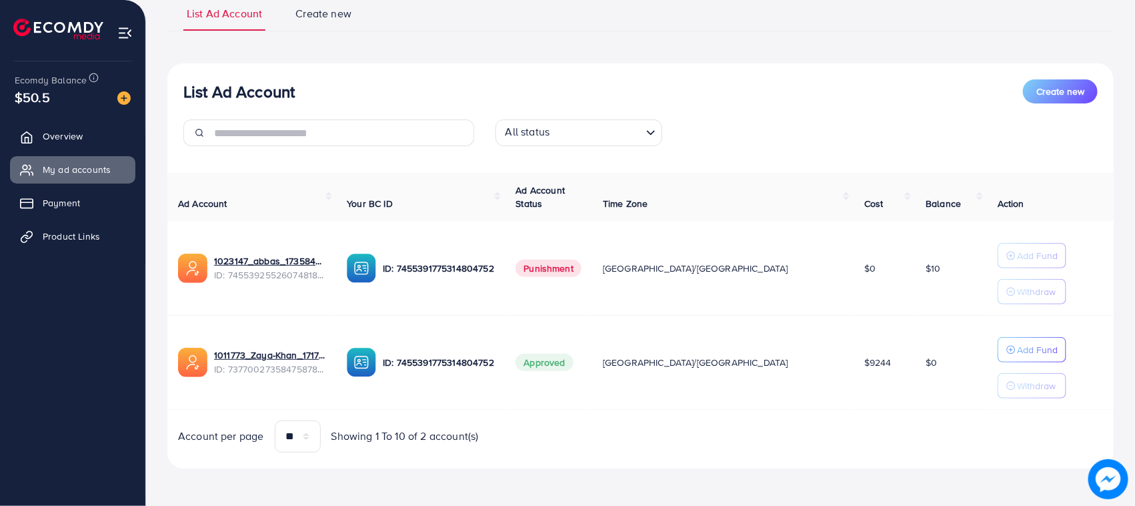
drag, startPoint x: 900, startPoint y: 364, endPoint x: 871, endPoint y: 365, distance: 29.4
click at [915, 365] on td "$0" at bounding box center [951, 362] width 72 height 94
click at [915, 409] on td "$0" at bounding box center [951, 362] width 72 height 94
click at [356, 130] on input "text" at bounding box center [344, 132] width 260 height 27
click at [368, 87] on div "List Ad Account Create new" at bounding box center [640, 91] width 914 height 24
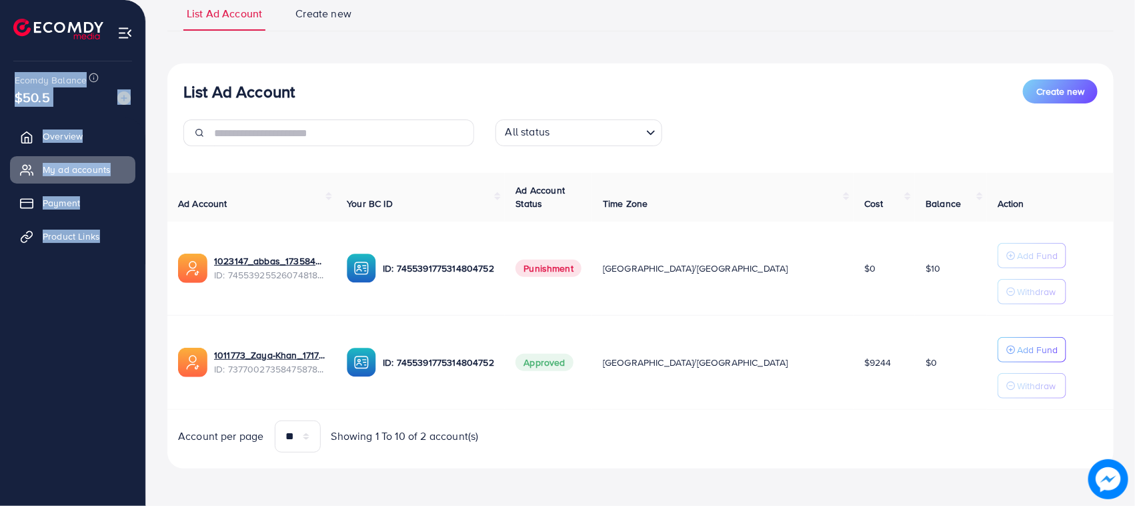
drag, startPoint x: 0, startPoint y: 82, endPoint x: 97, endPoint y: 308, distance: 246.2
click at [99, 301] on div "Ecomdy Balance $50.5 Overview My ad accounts Payment Product Links" at bounding box center [73, 253] width 146 height 506
click at [0, 61] on div "Ecomdy Balance $50.5 Overview My ad accounts Payment Product Links" at bounding box center [73, 253] width 146 height 506
drag, startPoint x: 0, startPoint y: 61, endPoint x: 50, endPoint y: 287, distance: 231.6
click at [69, 228] on div "Ecomdy Balance $50.5 Overview My ad accounts Payment Product Links" at bounding box center [73, 253] width 146 height 506
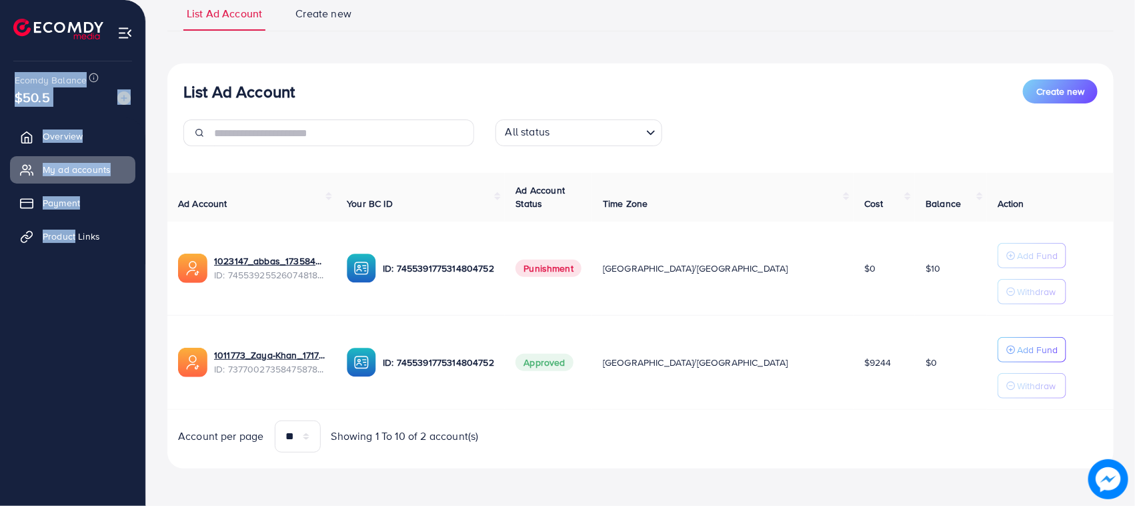
click at [50, 288] on ul "Overview My ad accounts Payment Product Links" at bounding box center [72, 276] width 145 height 319
drag, startPoint x: 0, startPoint y: 75, endPoint x: 117, endPoint y: 297, distance: 251.2
click at [117, 297] on div "Ecomdy Balance $50.5 Overview My ad accounts Payment Product Links" at bounding box center [73, 253] width 146 height 506
click at [94, 304] on ul "Overview My ad accounts Payment Product Links" at bounding box center [72, 276] width 145 height 319
drag, startPoint x: 0, startPoint y: 90, endPoint x: 97, endPoint y: 258, distance: 193.9
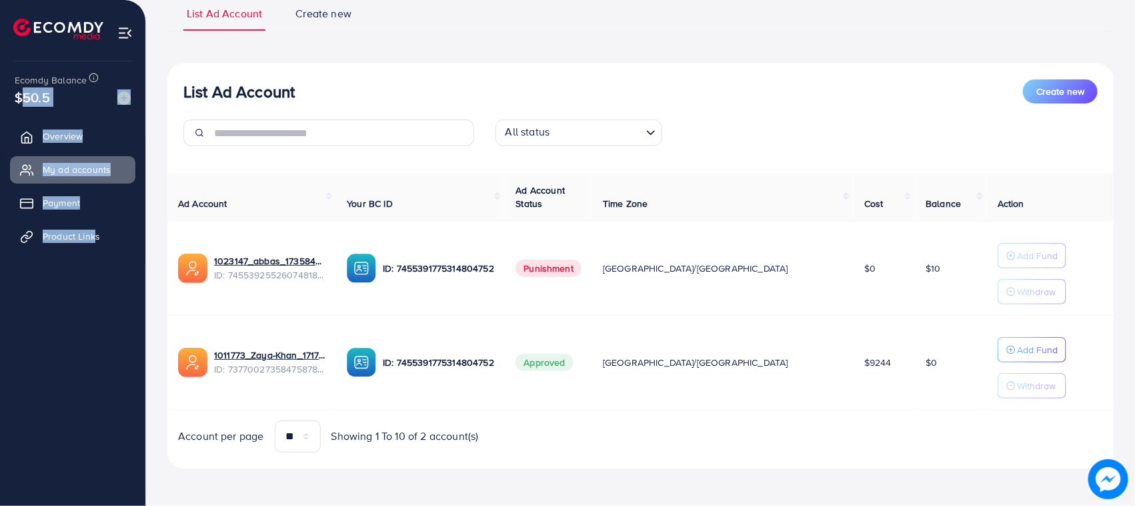
click at [97, 252] on div "Ecomdy Balance $50.5 Overview My ad accounts Payment Product Links" at bounding box center [73, 253] width 146 height 506
click at [93, 307] on ul "Overview My ad accounts Payment Product Links" at bounding box center [72, 276] width 145 height 319
drag, startPoint x: 0, startPoint y: 95, endPoint x: 91, endPoint y: 304, distance: 228.2
click at [92, 268] on div "Ecomdy Balance $50.5 Overview My ad accounts Payment Product Links" at bounding box center [73, 253] width 146 height 506
click at [91, 305] on ul "Overview My ad accounts Payment Product Links" at bounding box center [72, 276] width 145 height 319
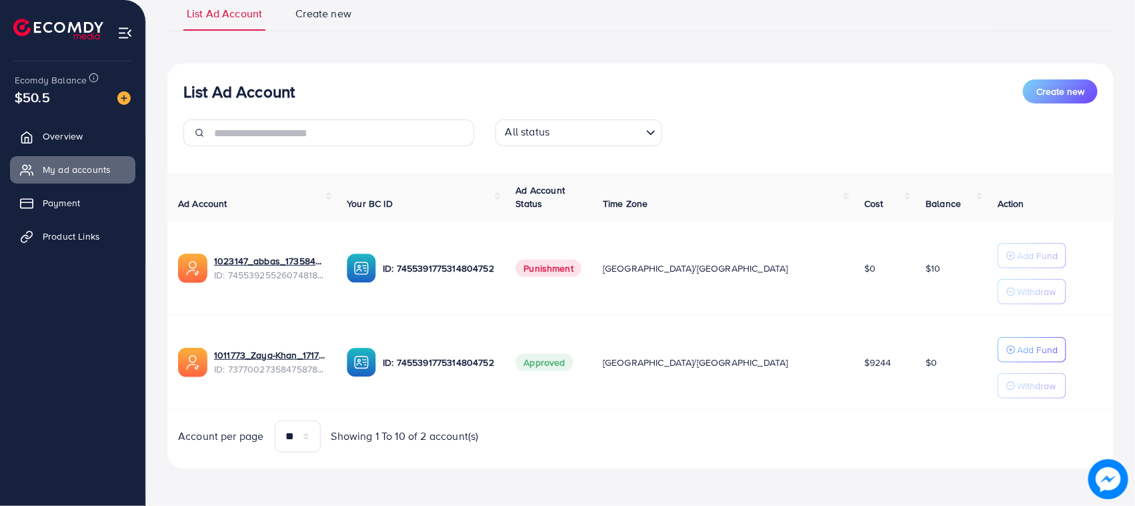
drag, startPoint x: 258, startPoint y: 41, endPoint x: 358, endPoint y: 68, distance: 103.7
click at [358, 68] on div "List Ad Account Create new All status Loading... Ad Account Your BC ID Ad Accou…" at bounding box center [640, 265] width 946 height 405
drag, startPoint x: 358, startPoint y: 68, endPoint x: 175, endPoint y: 61, distance: 183.6
click at [175, 61] on div "List Ad Account Create new List Ad Account Create new All status Loading... Ad …" at bounding box center [640, 231] width 946 height 473
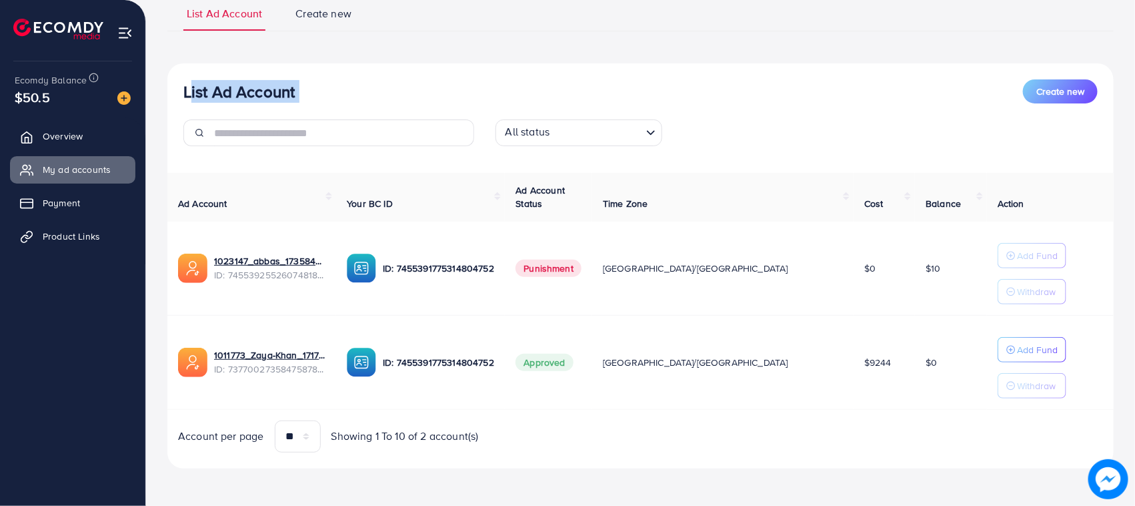
drag, startPoint x: 175, startPoint y: 61, endPoint x: 277, endPoint y: 91, distance: 107.0
click at [277, 91] on div "List Ad Account Create new List Ad Account Create new All status Loading... Ad …" at bounding box center [640, 231] width 946 height 473
click at [308, 91] on div "List Ad Account Create new" at bounding box center [640, 91] width 914 height 24
drag, startPoint x: 308, startPoint y: 91, endPoint x: 182, endPoint y: 77, distance: 126.8
click at [182, 77] on div "List Ad Account Create new All status Loading... Ad Account Your BC ID Ad Accou…" at bounding box center [640, 265] width 946 height 405
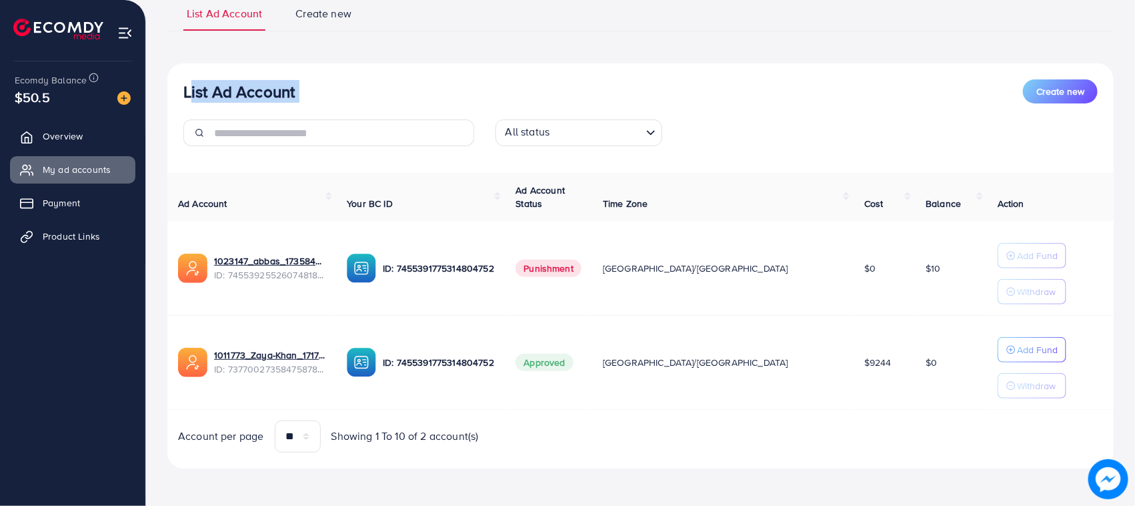
click at [182, 77] on div "List Ad Account Create new All status Loading... Ad Account Your BC ID Ad Accou…" at bounding box center [640, 265] width 946 height 405
drag, startPoint x: 181, startPoint y: 77, endPoint x: 319, endPoint y: 98, distance: 138.9
click at [319, 98] on div "List Ad Account Create new All status Loading... Ad Account Your BC ID Ad Accou…" at bounding box center [640, 265] width 946 height 405
click at [319, 98] on div "List Ad Account Create new" at bounding box center [640, 91] width 914 height 24
drag, startPoint x: 319, startPoint y: 98, endPoint x: 177, endPoint y: 81, distance: 142.4
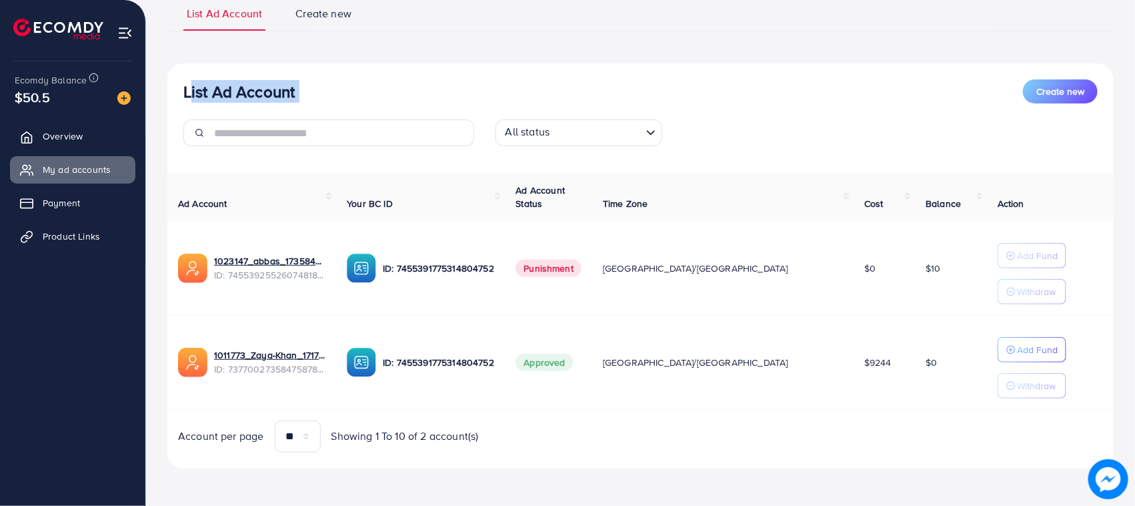
click at [177, 81] on div "List Ad Account Create new All status Loading..." at bounding box center [640, 117] width 946 height 77
drag, startPoint x: 177, startPoint y: 81, endPoint x: 328, endPoint y: 94, distance: 151.3
click at [328, 94] on div "List Ad Account Create new All status Loading..." at bounding box center [640, 117] width 946 height 77
click at [328, 91] on div "List Ad Account Create new" at bounding box center [640, 91] width 914 height 24
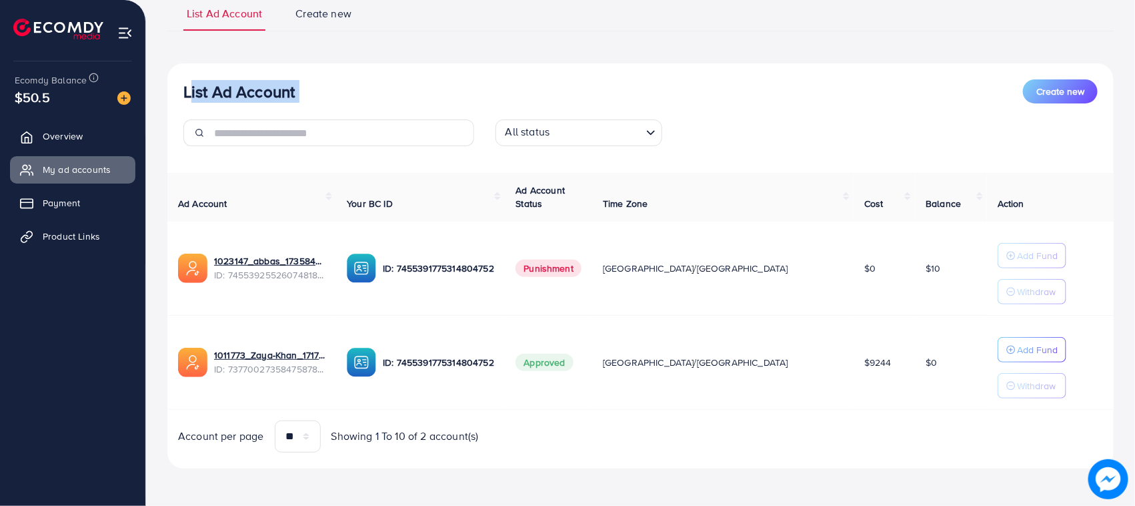
drag, startPoint x: 187, startPoint y: 87, endPoint x: 297, endPoint y: 97, distance: 111.1
click at [297, 97] on div "List Ad Account Create new" at bounding box center [640, 91] width 914 height 24
drag, startPoint x: 297, startPoint y: 97, endPoint x: 185, endPoint y: 83, distance: 112.8
click at [185, 83] on div "List Ad Account Create new" at bounding box center [640, 91] width 914 height 24
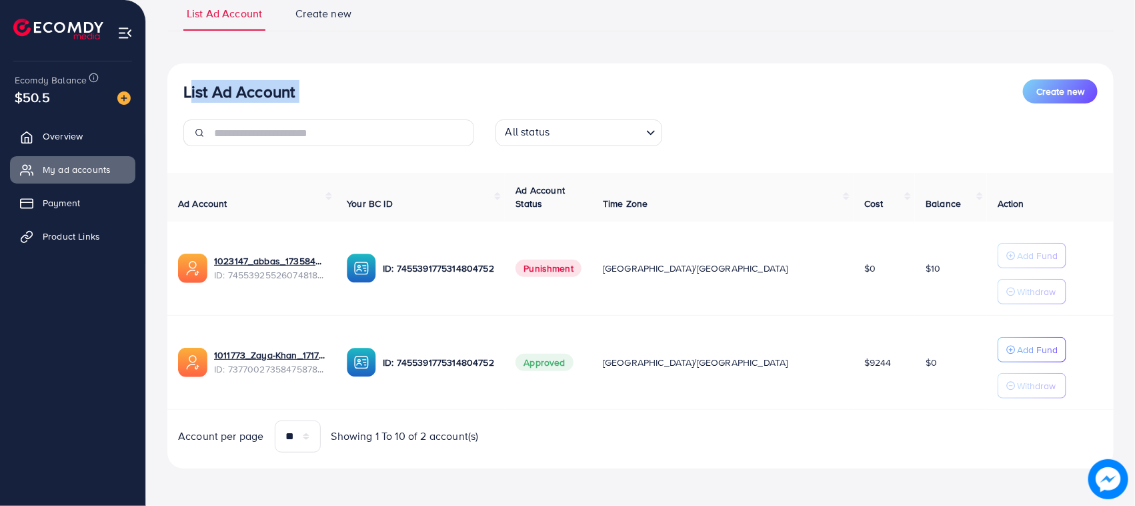
click at [185, 83] on h3 "List Ad Account" at bounding box center [238, 91] width 111 height 19
drag, startPoint x: 184, startPoint y: 82, endPoint x: 295, endPoint y: 88, distance: 111.5
click at [295, 88] on h3 "List Ad Account" at bounding box center [238, 91] width 111 height 19
drag, startPoint x: 295, startPoint y: 88, endPoint x: 195, endPoint y: 71, distance: 102.1
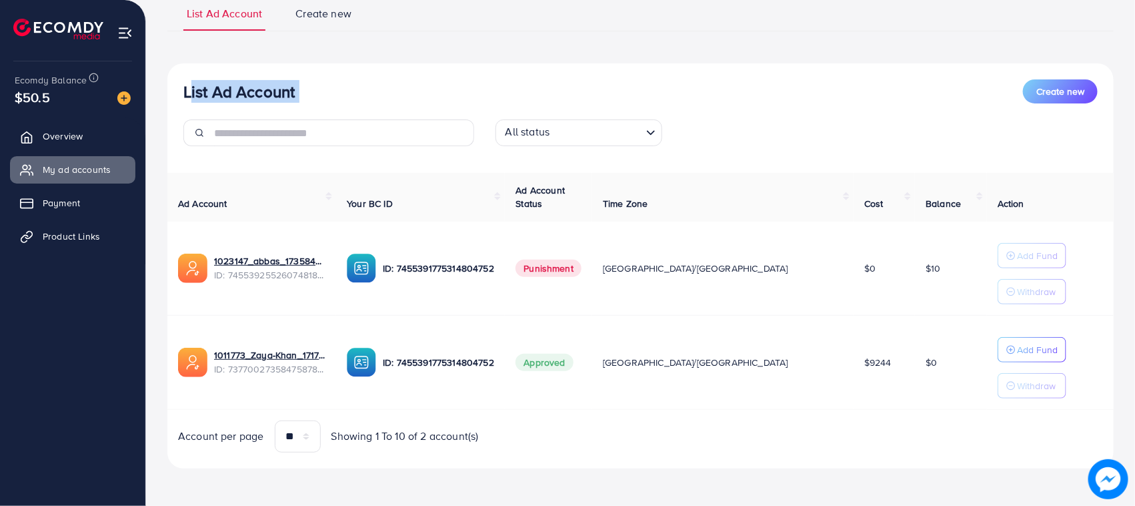
click at [195, 71] on div "List Ad Account Create new All status Loading... Ad Account Your BC ID Ad Accou…" at bounding box center [640, 265] width 946 height 405
click at [189, 71] on div "List Ad Account Create new All status Loading... Ad Account Your BC ID Ad Accou…" at bounding box center [640, 265] width 946 height 405
drag, startPoint x: 189, startPoint y: 71, endPoint x: 295, endPoint y: 88, distance: 107.4
click at [295, 88] on div "List Ad Account Create new All status Loading... Ad Account Your BC ID Ad Accou…" at bounding box center [640, 265] width 946 height 405
click at [295, 88] on h3 "List Ad Account" at bounding box center [238, 91] width 111 height 19
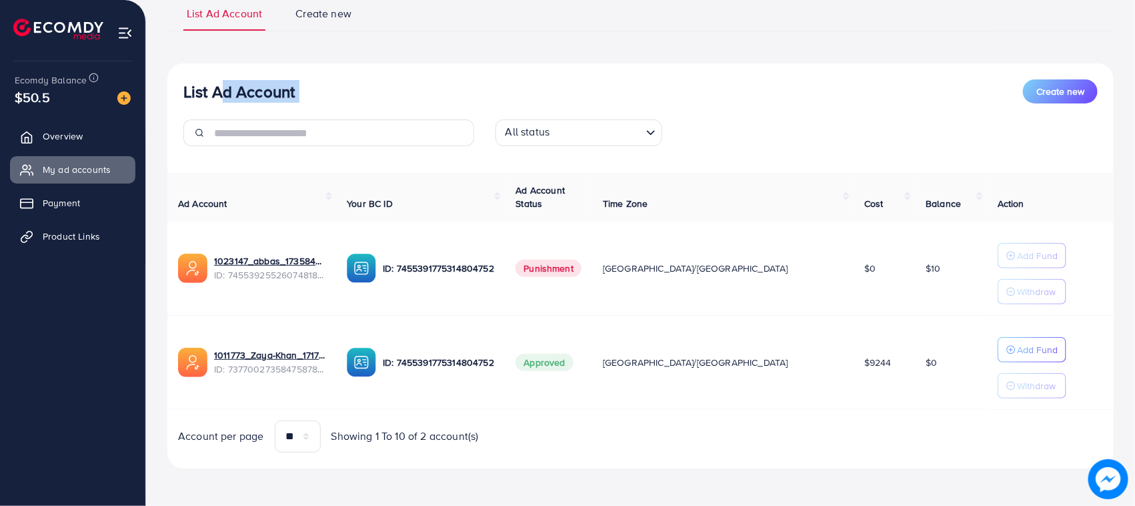
drag, startPoint x: 295, startPoint y: 88, endPoint x: 217, endPoint y: 81, distance: 77.7
click at [217, 82] on h3 "List Ad Account" at bounding box center [238, 91] width 111 height 19
click at [190, 82] on h3 "List Ad Account" at bounding box center [238, 91] width 111 height 19
drag, startPoint x: 190, startPoint y: 78, endPoint x: 284, endPoint y: 78, distance: 94.0
click at [284, 82] on h3 "List Ad Account" at bounding box center [238, 91] width 111 height 19
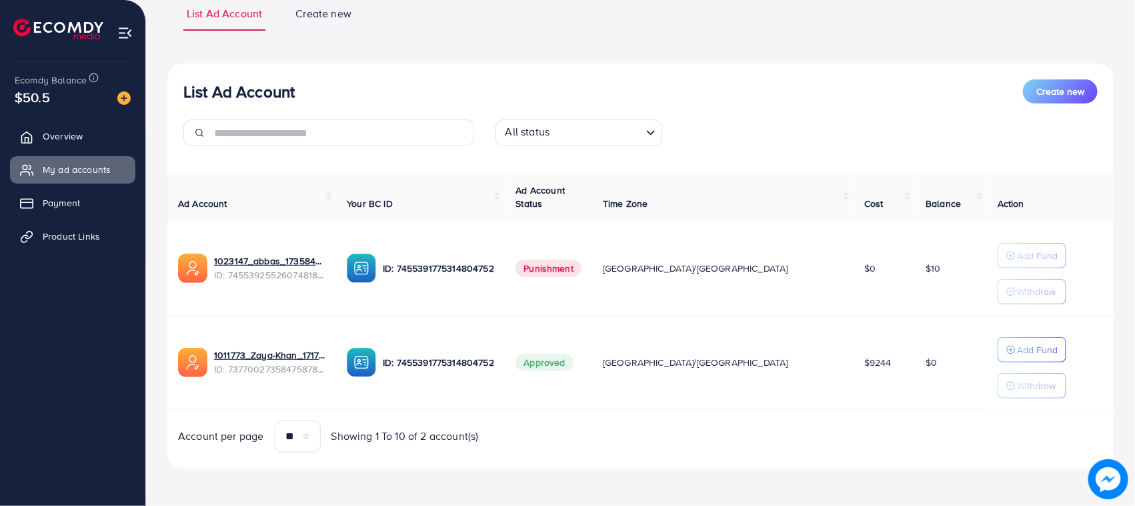
click at [284, 82] on h3 "List Ad Account" at bounding box center [238, 91] width 111 height 19
drag, startPoint x: 3, startPoint y: 44, endPoint x: 698, endPoint y: 11, distance: 695.8
click at [649, 80] on div "List Ad Account Create new" at bounding box center [640, 91] width 914 height 24
drag, startPoint x: 698, startPoint y: 11, endPoint x: 240, endPoint y: 94, distance: 465.7
click at [243, 94] on h3 "List Ad Account" at bounding box center [238, 91] width 111 height 19
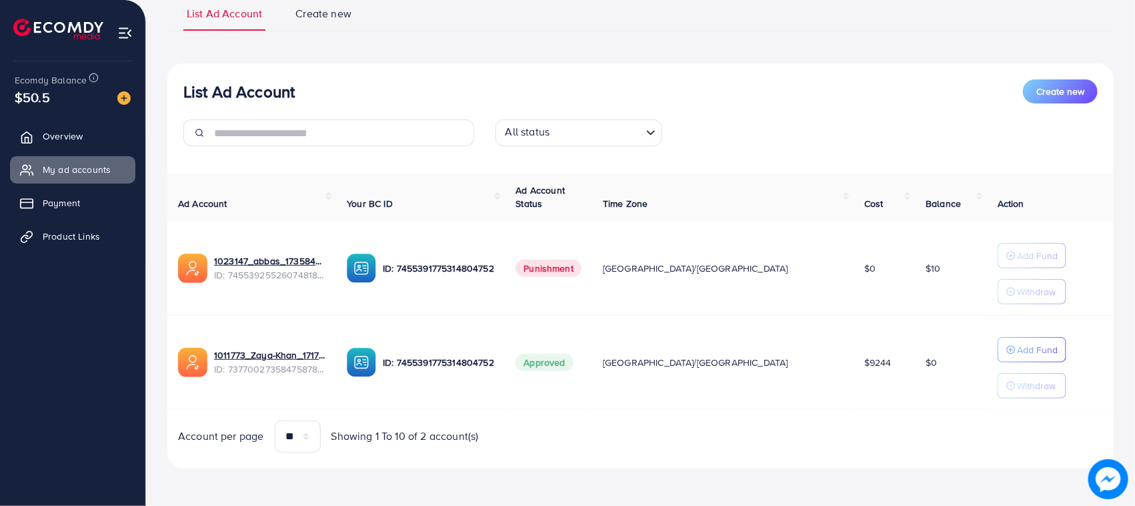
drag, startPoint x: 181, startPoint y: 81, endPoint x: 295, endPoint y: 95, distance: 114.2
click at [295, 95] on div "List Ad Account Create new All status Loading..." at bounding box center [640, 117] width 946 height 77
click at [295, 95] on h3 "List Ad Account" at bounding box center [238, 91] width 111 height 19
drag, startPoint x: 295, startPoint y: 95, endPoint x: 181, endPoint y: 89, distance: 113.5
click at [181, 89] on div "List Ad Account Create new All status Loading..." at bounding box center [640, 117] width 946 height 77
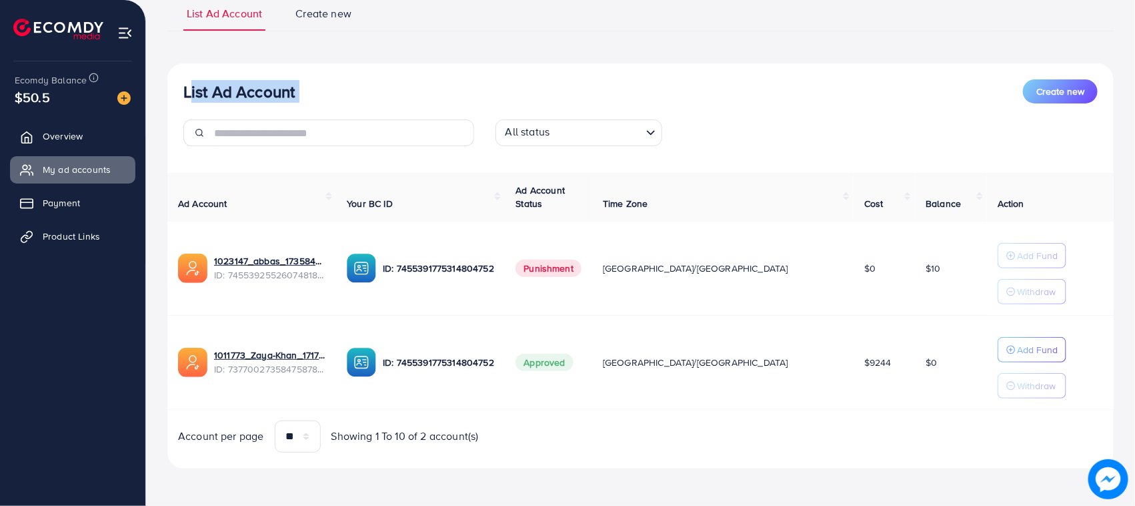
click at [181, 89] on div "List Ad Account Create new All status Loading..." at bounding box center [640, 117] width 946 height 77
drag, startPoint x: 181, startPoint y: 89, endPoint x: 280, endPoint y: 95, distance: 98.9
click at [280, 95] on div "List Ad Account Create new All status Loading..." at bounding box center [640, 117] width 946 height 77
click at [295, 100] on h3 "List Ad Account" at bounding box center [238, 91] width 111 height 19
drag, startPoint x: 295, startPoint y: 100, endPoint x: 190, endPoint y: 92, distance: 105.0
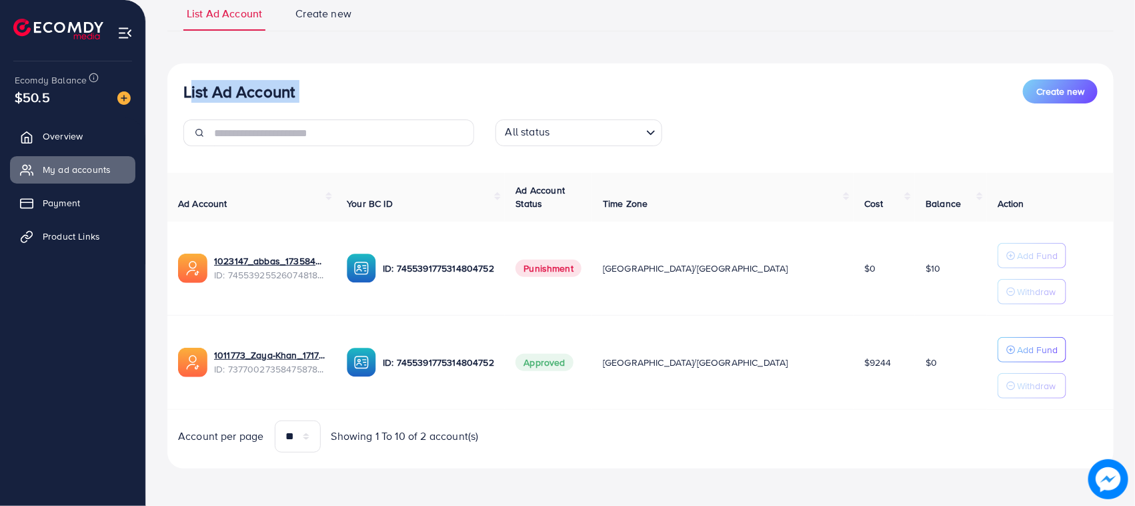
click at [190, 92] on h3 "List Ad Account" at bounding box center [238, 91] width 111 height 19
drag, startPoint x: 190, startPoint y: 92, endPoint x: 285, endPoint y: 94, distance: 95.4
click at [285, 94] on h3 "List Ad Account" at bounding box center [238, 91] width 111 height 19
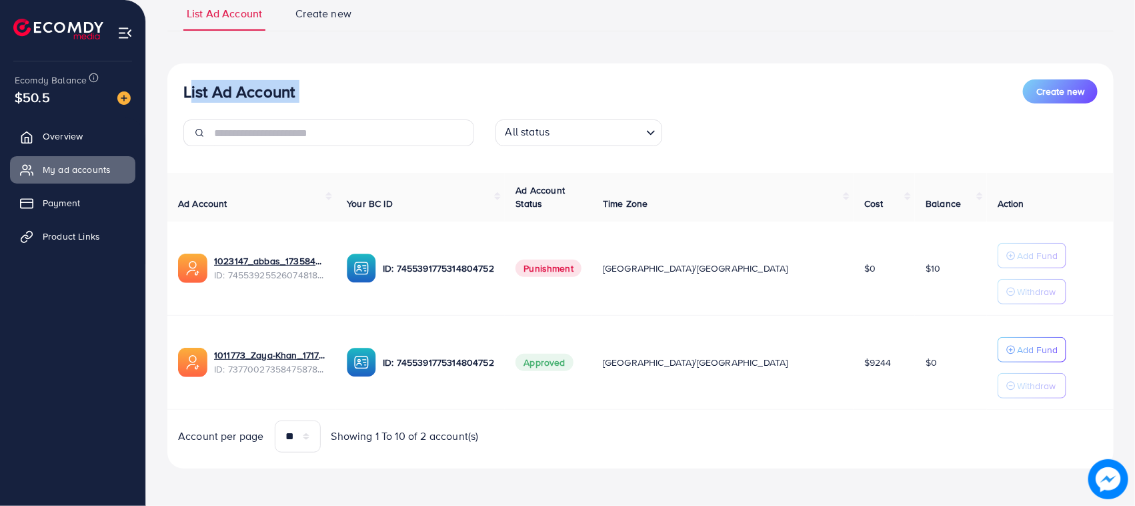
drag, startPoint x: 285, startPoint y: 94, endPoint x: 192, endPoint y: 88, distance: 93.6
click at [192, 88] on h3 "List Ad Account" at bounding box center [238, 91] width 111 height 19
drag, startPoint x: 191, startPoint y: 87, endPoint x: 349, endPoint y: 97, distance: 157.7
click at [349, 97] on div "List Ad Account Create new" at bounding box center [640, 91] width 914 height 24
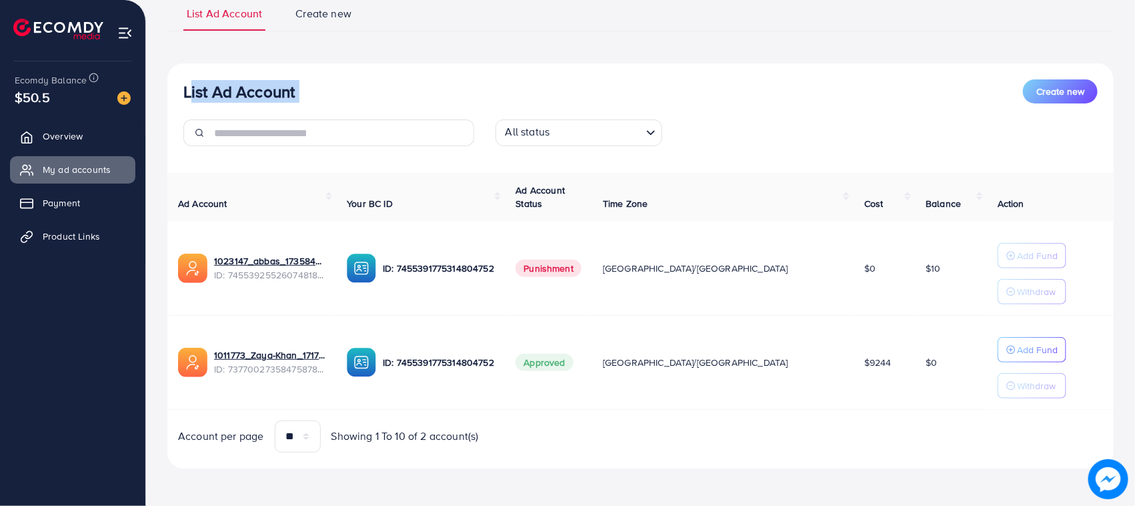
click at [321, 82] on div "List Ad Account Create new" at bounding box center [640, 91] width 914 height 24
drag, startPoint x: 321, startPoint y: 82, endPoint x: 190, endPoint y: 81, distance: 130.7
click at [190, 81] on div "List Ad Account Create new" at bounding box center [640, 91] width 914 height 24
click at [190, 82] on h3 "List Ad Account" at bounding box center [238, 91] width 111 height 19
drag
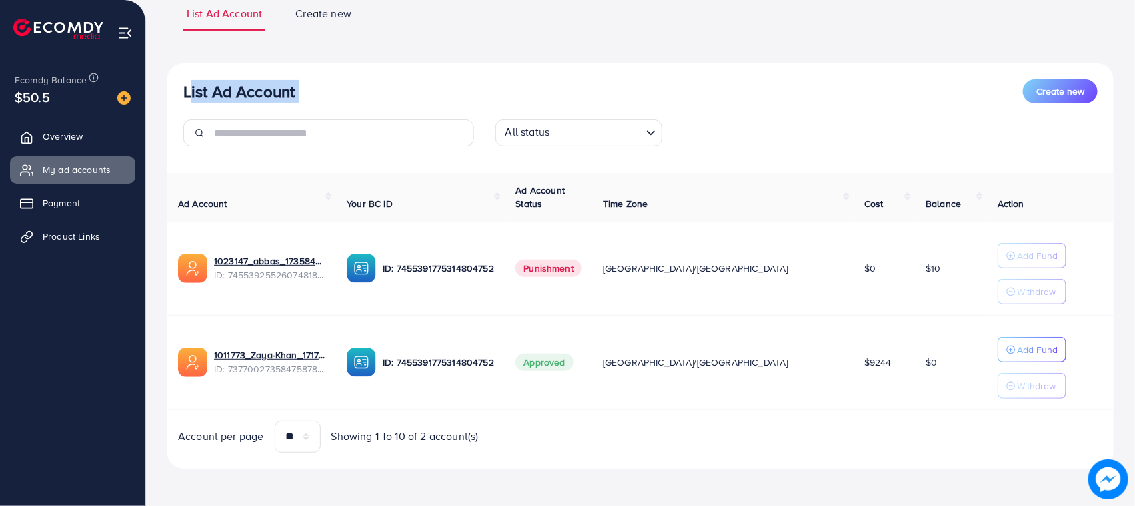
click at [283, 82] on h3 "List Ad Account" at bounding box center [238, 91] width 111 height 19
click at [173, 72] on div "List Ad Account Create new All status Loading... Ad Account Your BC ID Ad Accou…" at bounding box center [640, 265] width 946 height 405
click at [350, 65] on div "List Ad Account Create new All status Loading... Ad Account Your BC ID Ad Accou…" at bounding box center [640, 265] width 946 height 405
